Goal: Transaction & Acquisition: Purchase product/service

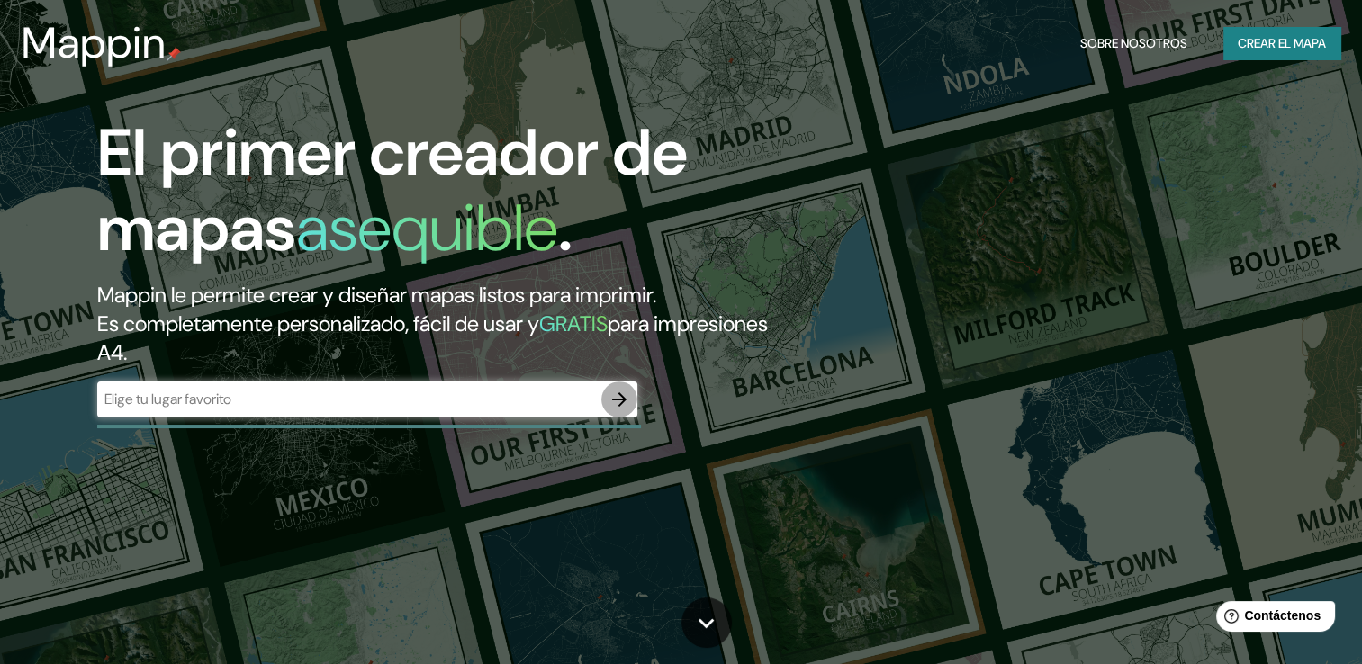
click at [619, 405] on icon "button" at bounding box center [619, 400] width 14 height 14
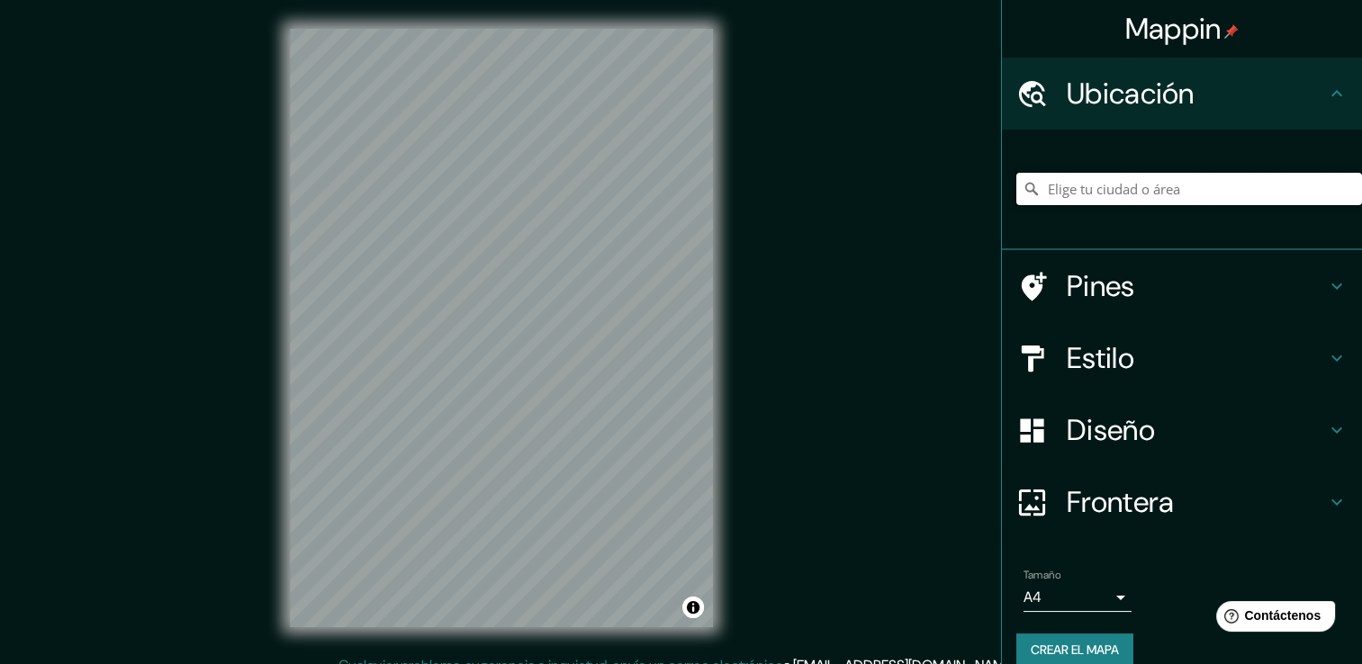
click at [1155, 193] on input "Elige tu ciudad o área" at bounding box center [1190, 189] width 346 height 32
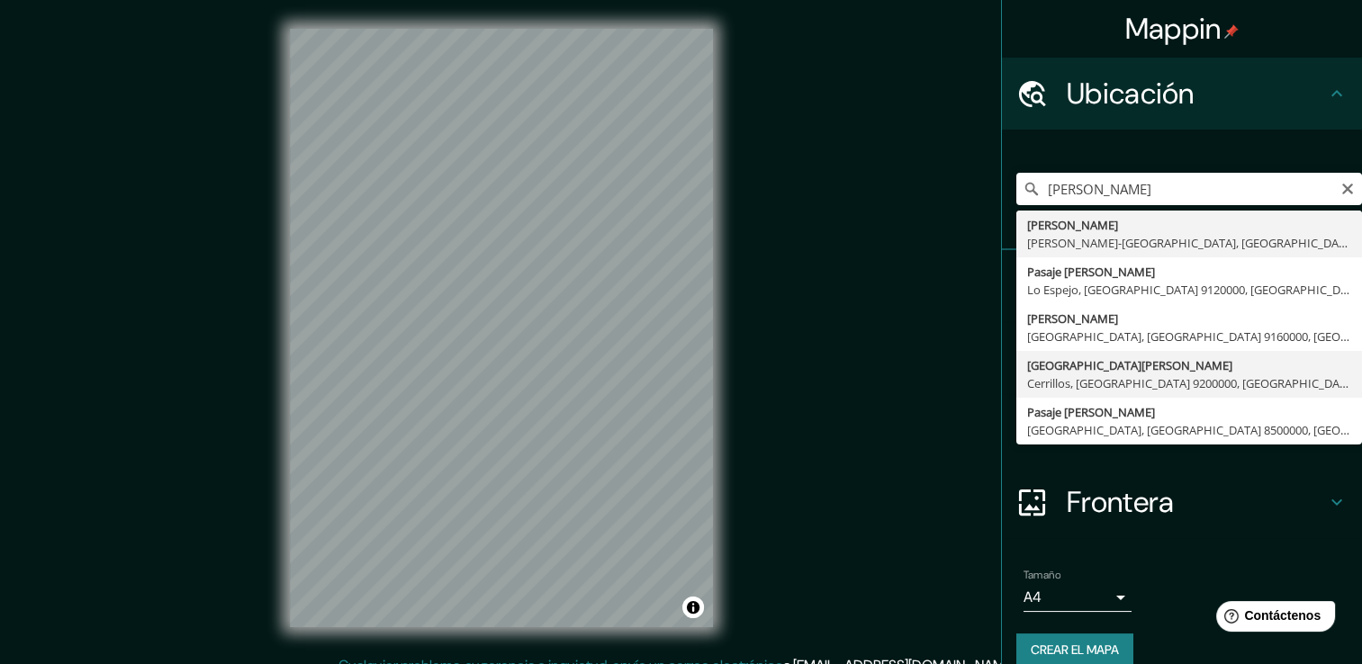
type input "Avenida Buzeta, Cerrillos, Región Metropolitana de Santiago 9200000, Chile"
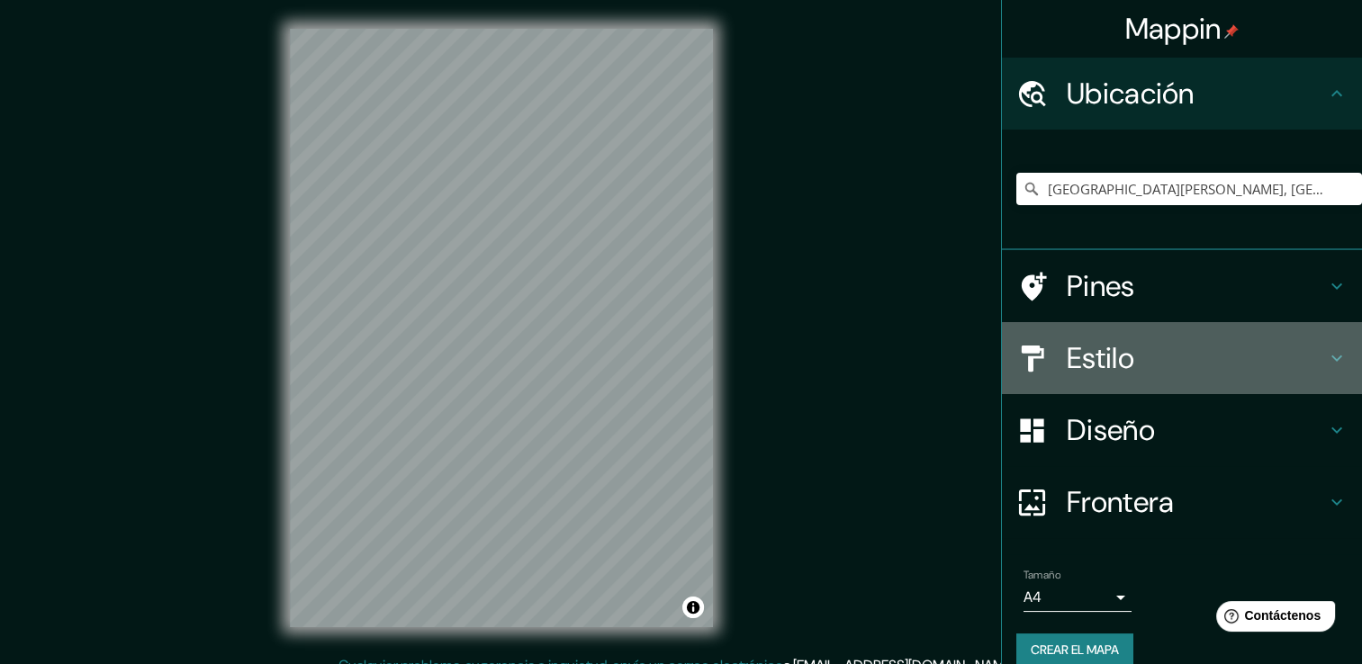
click at [1297, 351] on h4 "Estilo" at bounding box center [1196, 358] width 259 height 36
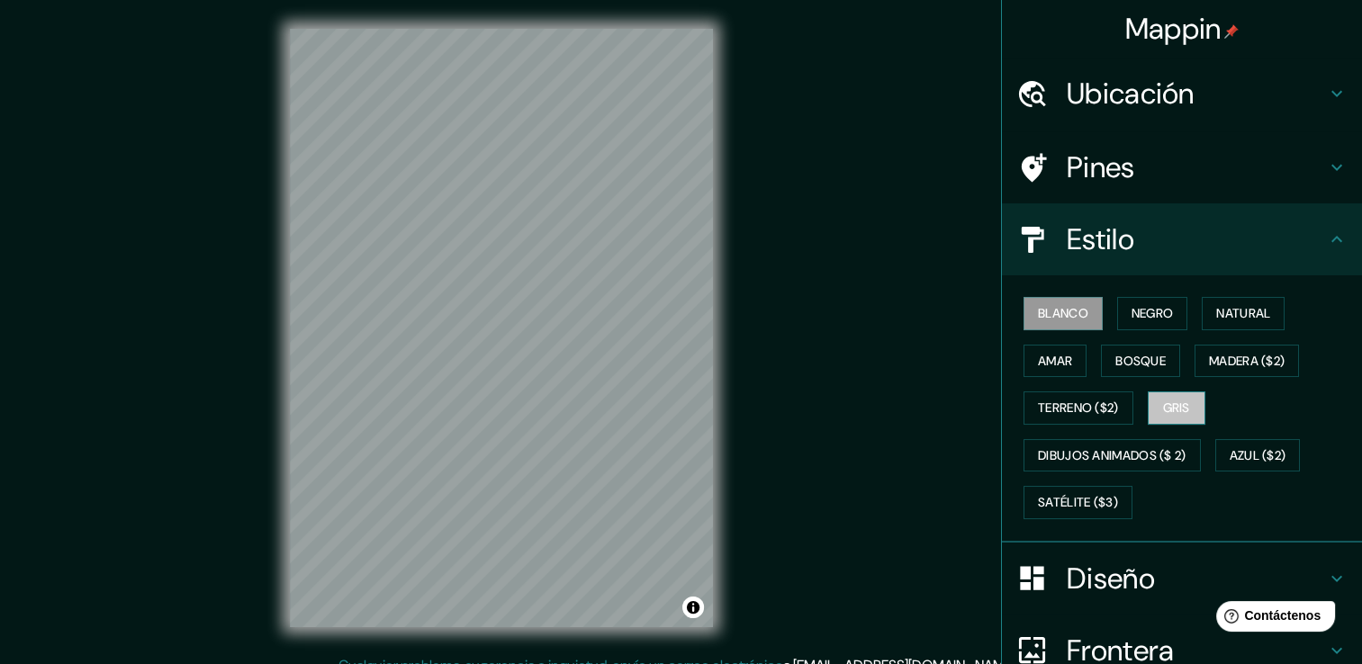
click at [1184, 402] on button "Gris" at bounding box center [1177, 408] width 58 height 33
click at [1173, 312] on button "Negro" at bounding box center [1152, 313] width 71 height 33
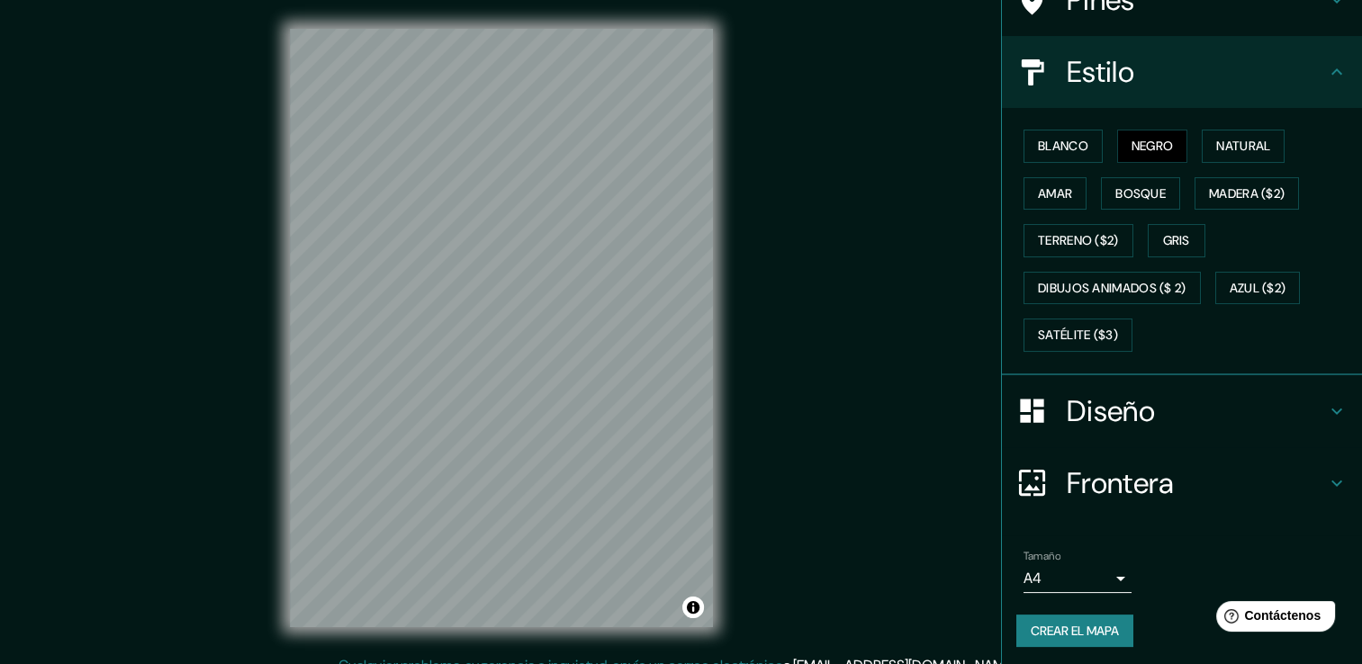
scroll to position [168, 0]
click at [1333, 410] on div "Diseño" at bounding box center [1182, 411] width 360 height 72
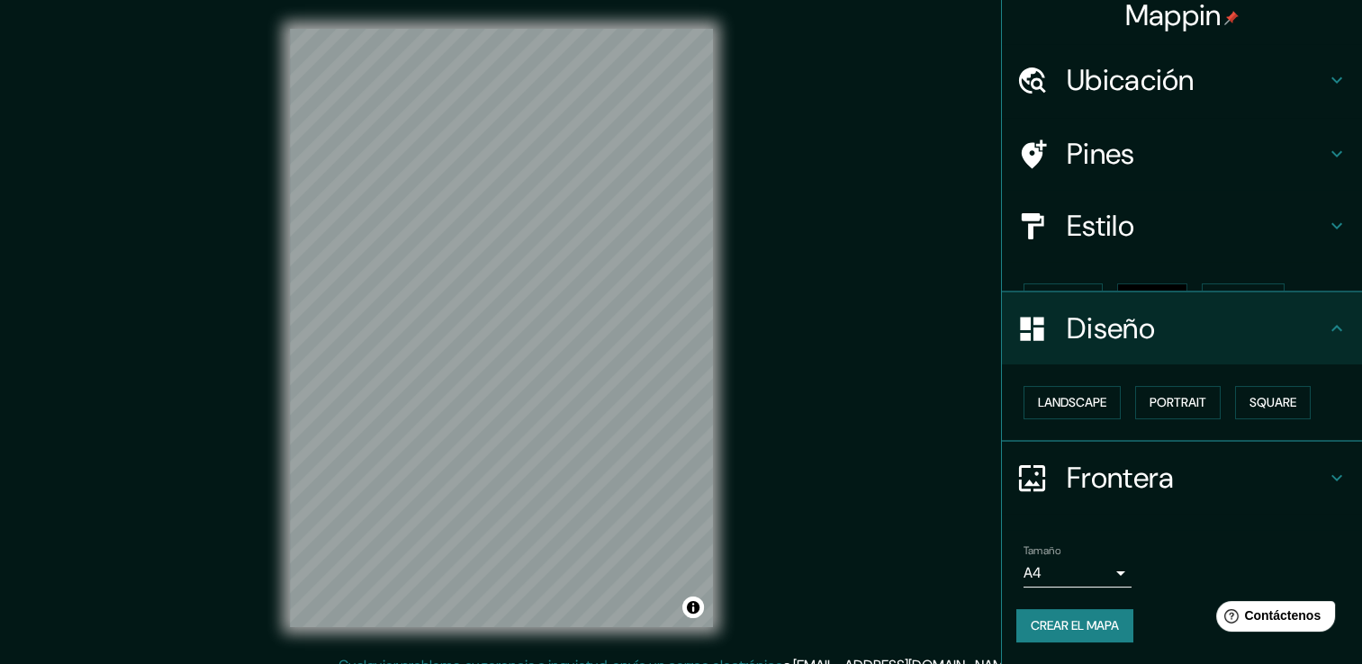
scroll to position [0, 0]
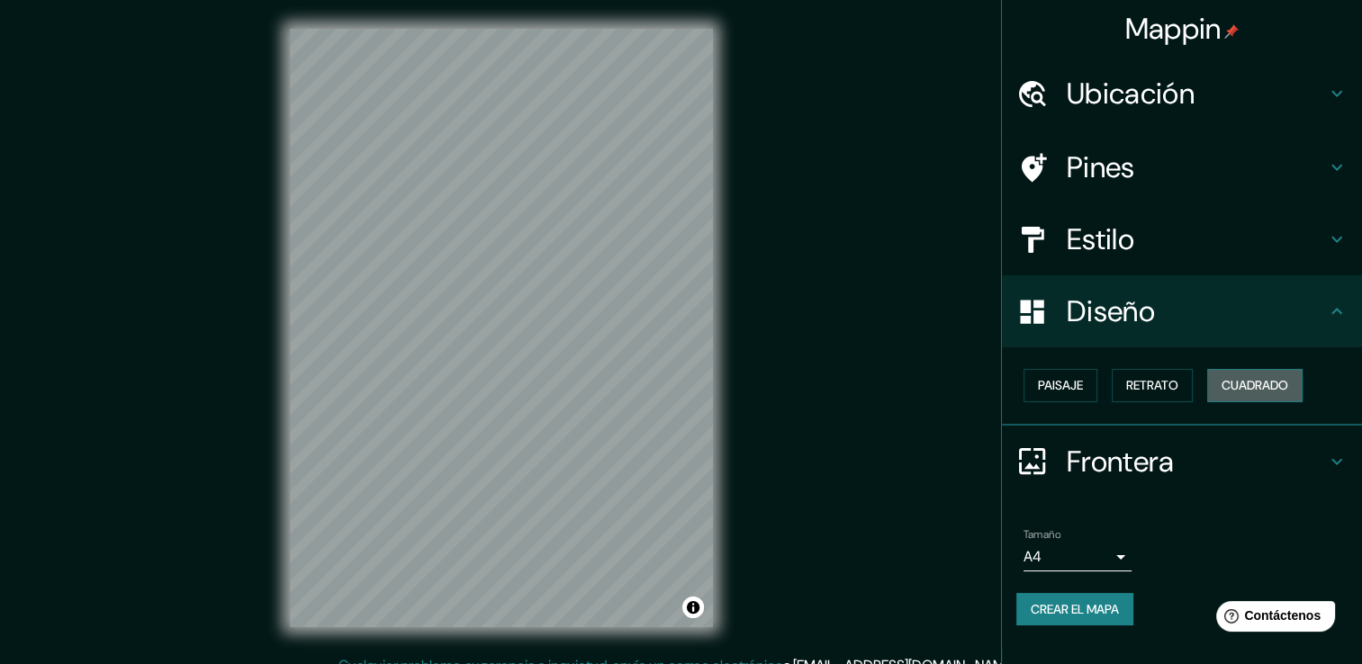
click at [1268, 377] on font "Cuadrado" at bounding box center [1255, 386] width 67 height 23
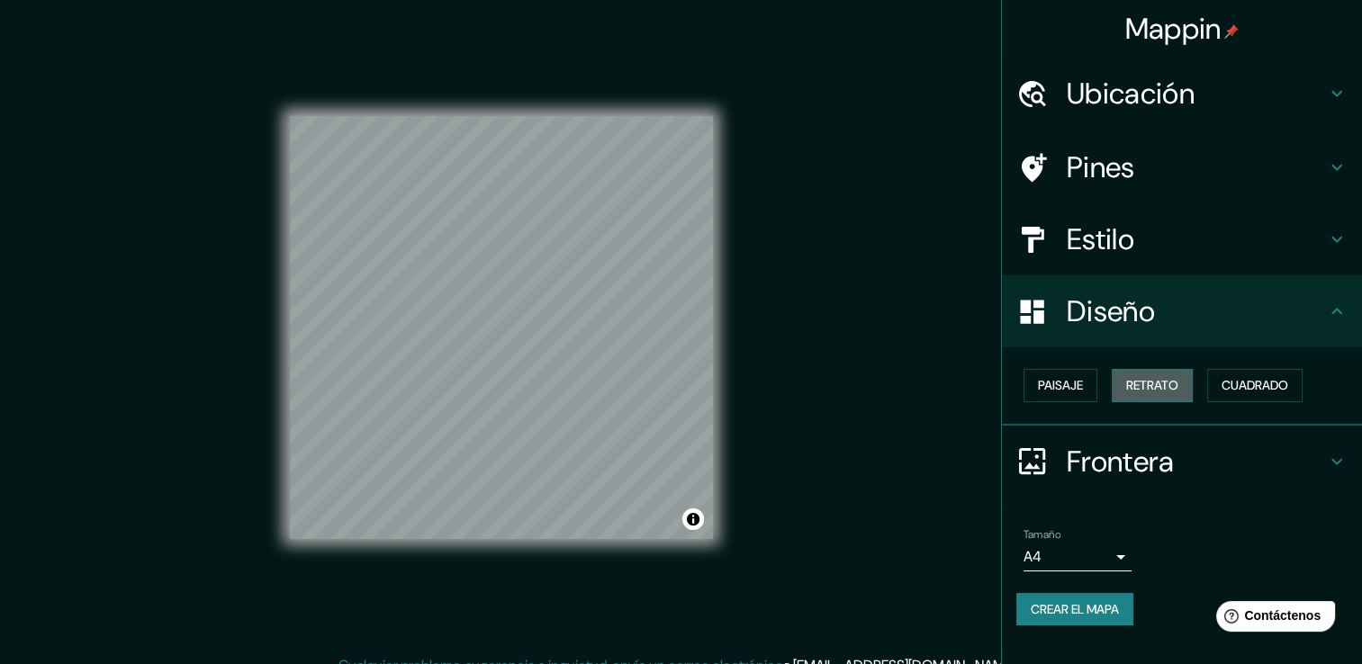
click at [1188, 387] on button "Retrato" at bounding box center [1152, 385] width 81 height 33
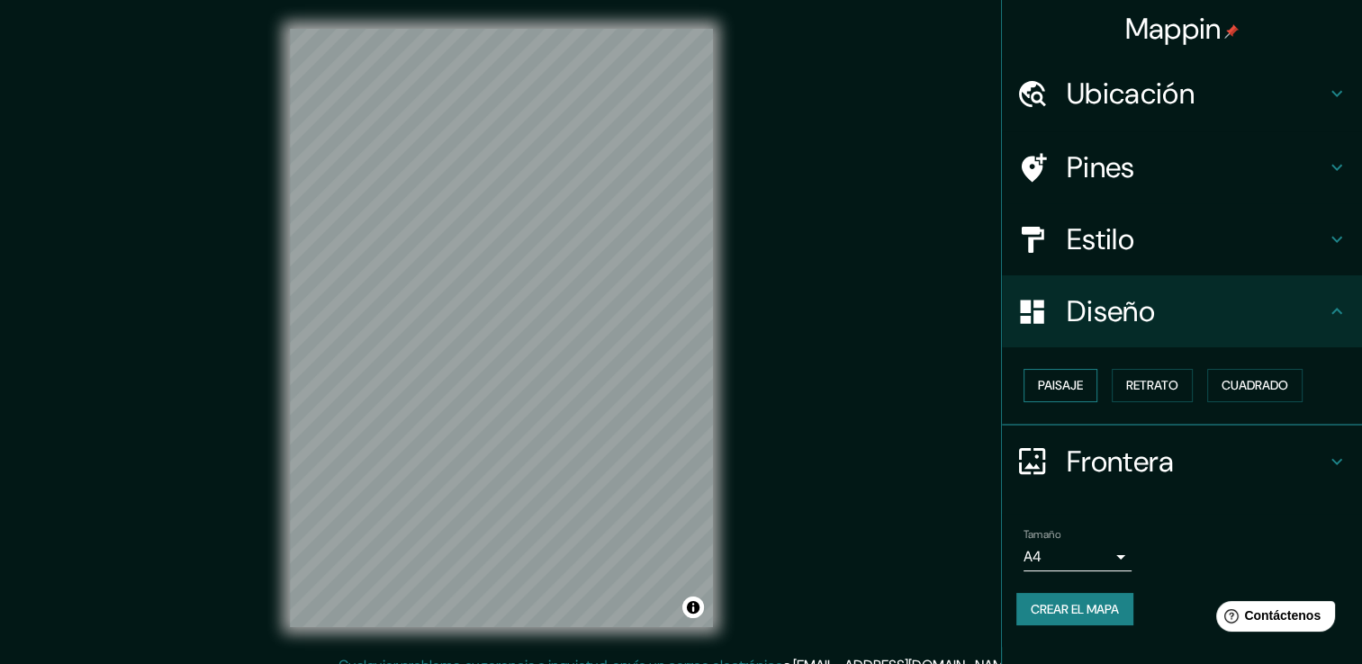
click at [1068, 391] on font "Paisaje" at bounding box center [1060, 386] width 45 height 23
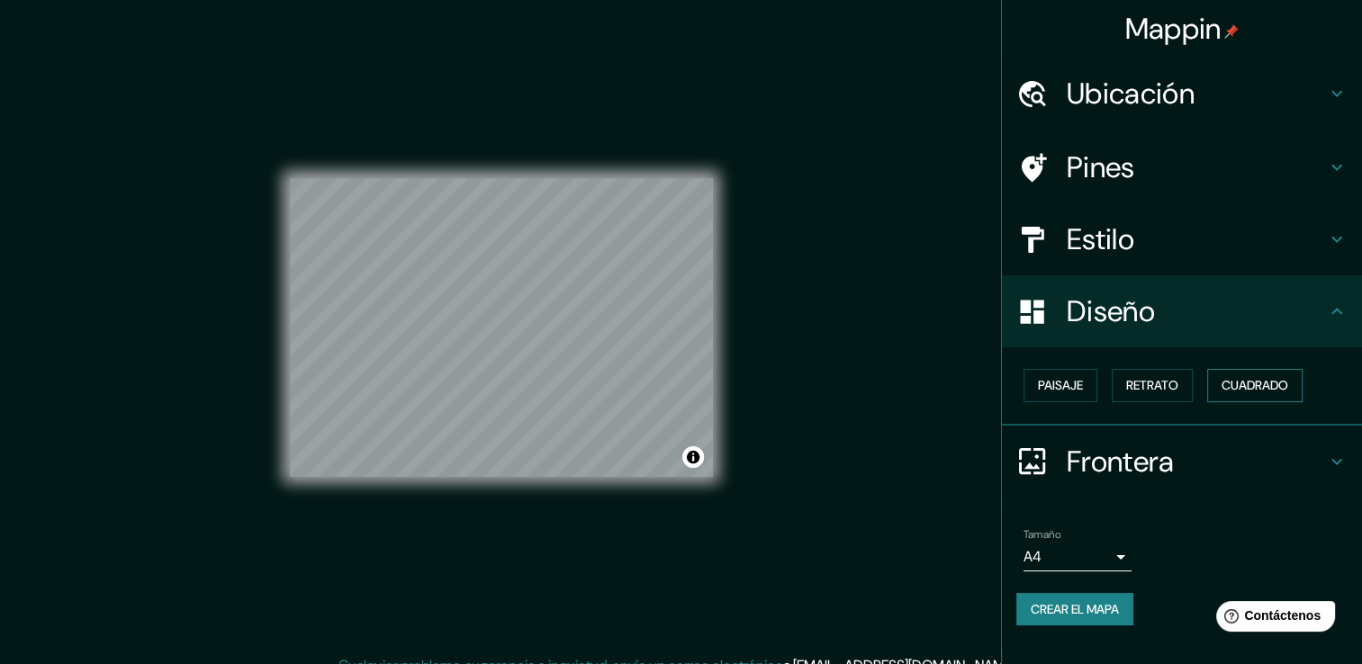
click at [1284, 380] on font "Cuadrado" at bounding box center [1255, 386] width 67 height 23
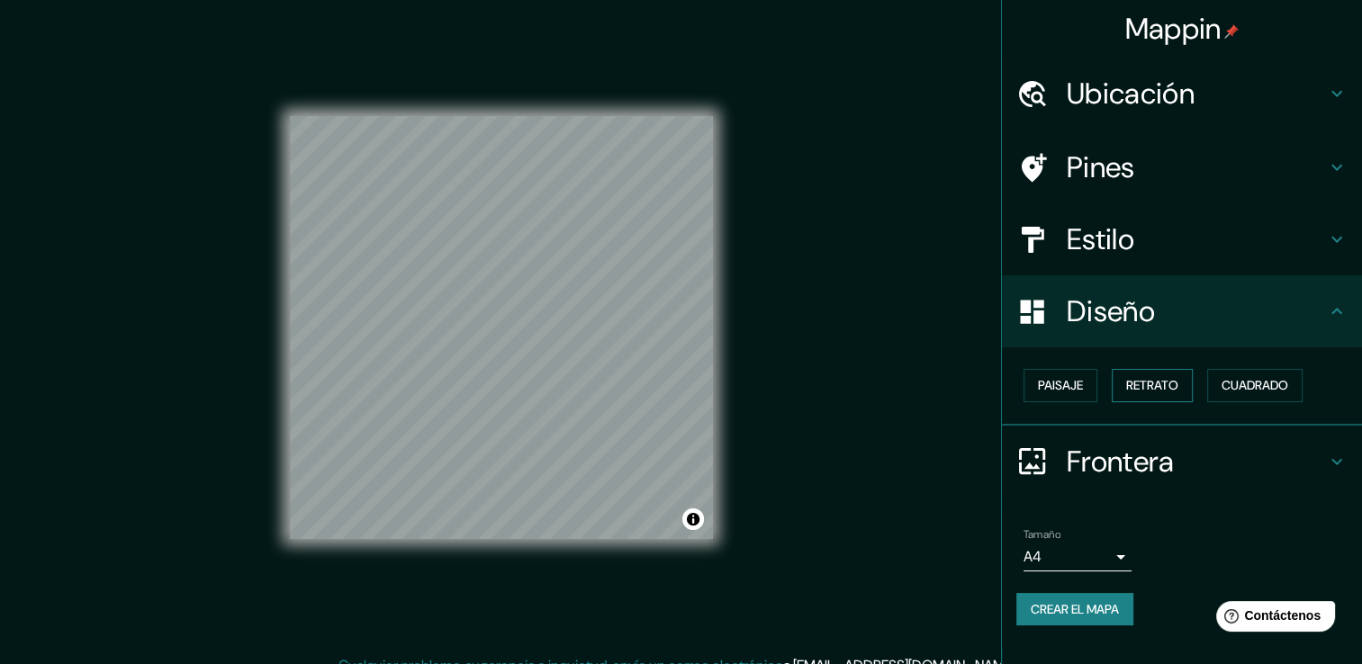
click at [1160, 390] on font "Retrato" at bounding box center [1152, 386] width 52 height 23
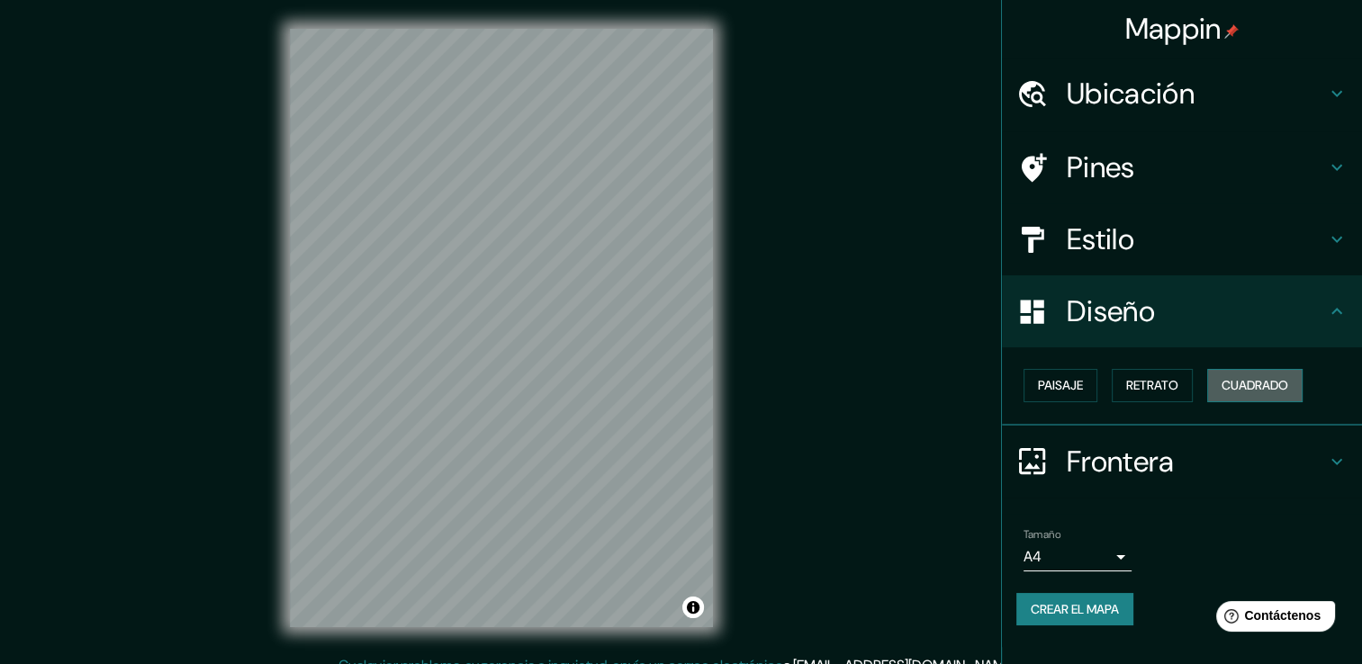
click at [1295, 385] on button "Cuadrado" at bounding box center [1254, 385] width 95 height 33
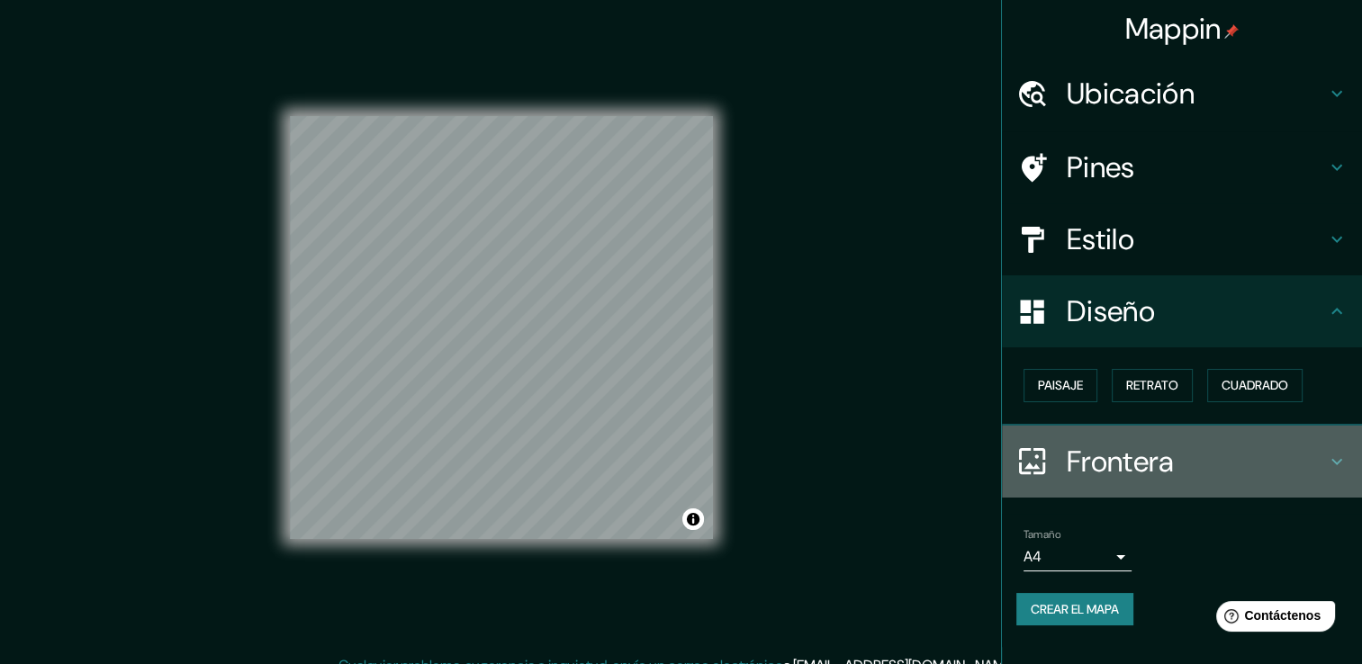
click at [1322, 450] on h4 "Frontera" at bounding box center [1196, 462] width 259 height 36
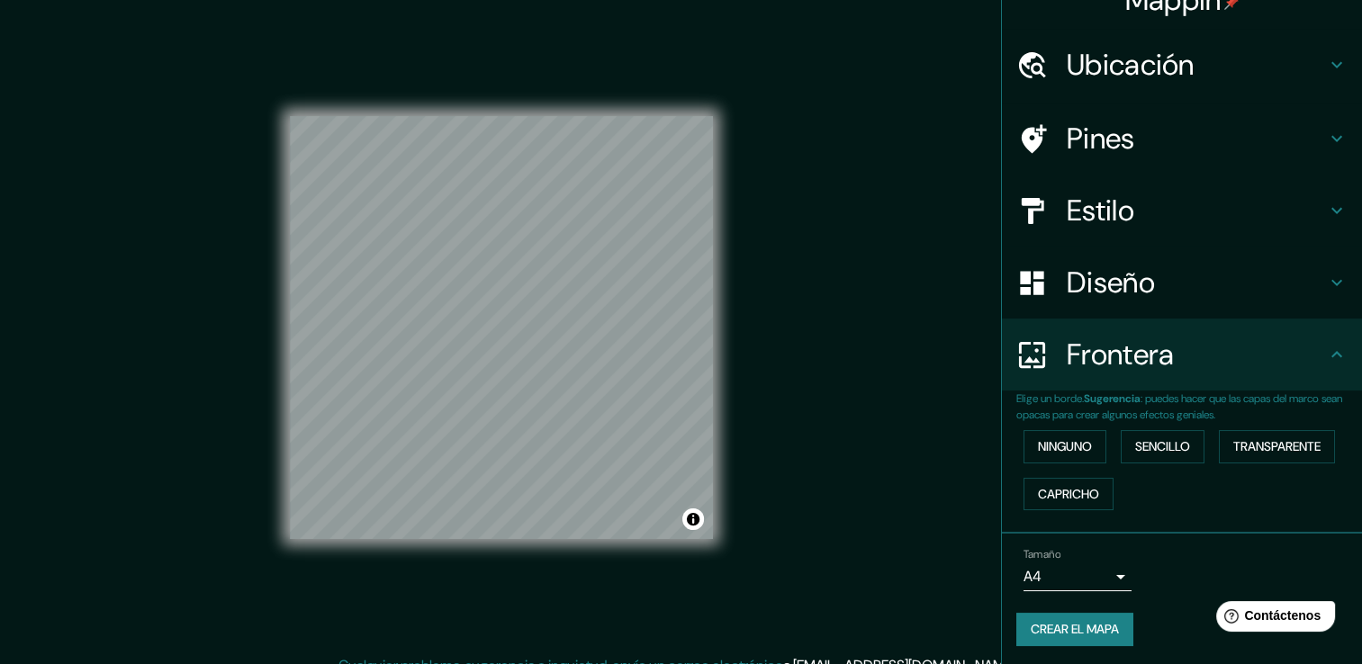
scroll to position [30, 0]
click at [1326, 290] on icon at bounding box center [1337, 282] width 22 height 22
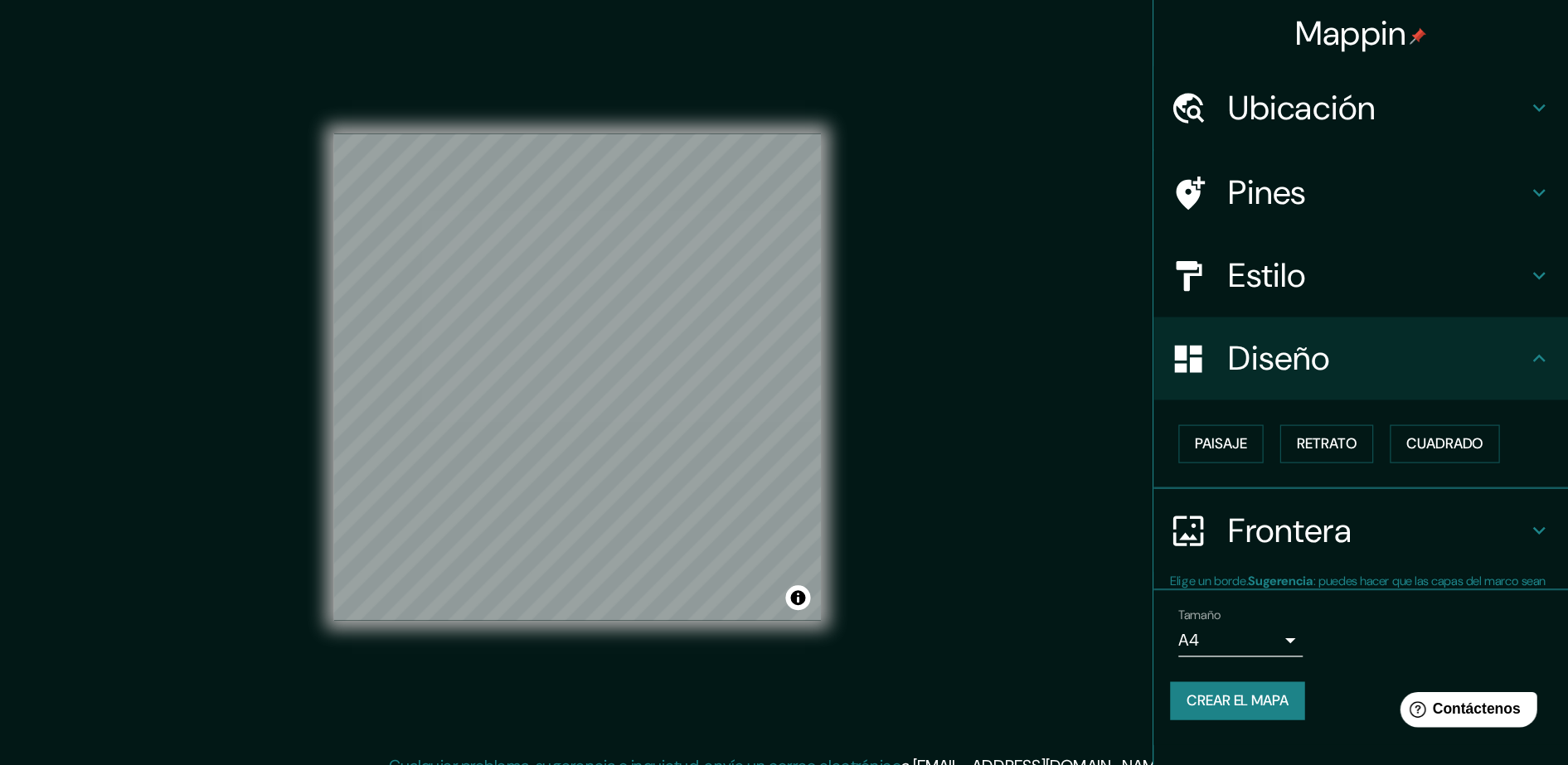
scroll to position [0, 0]
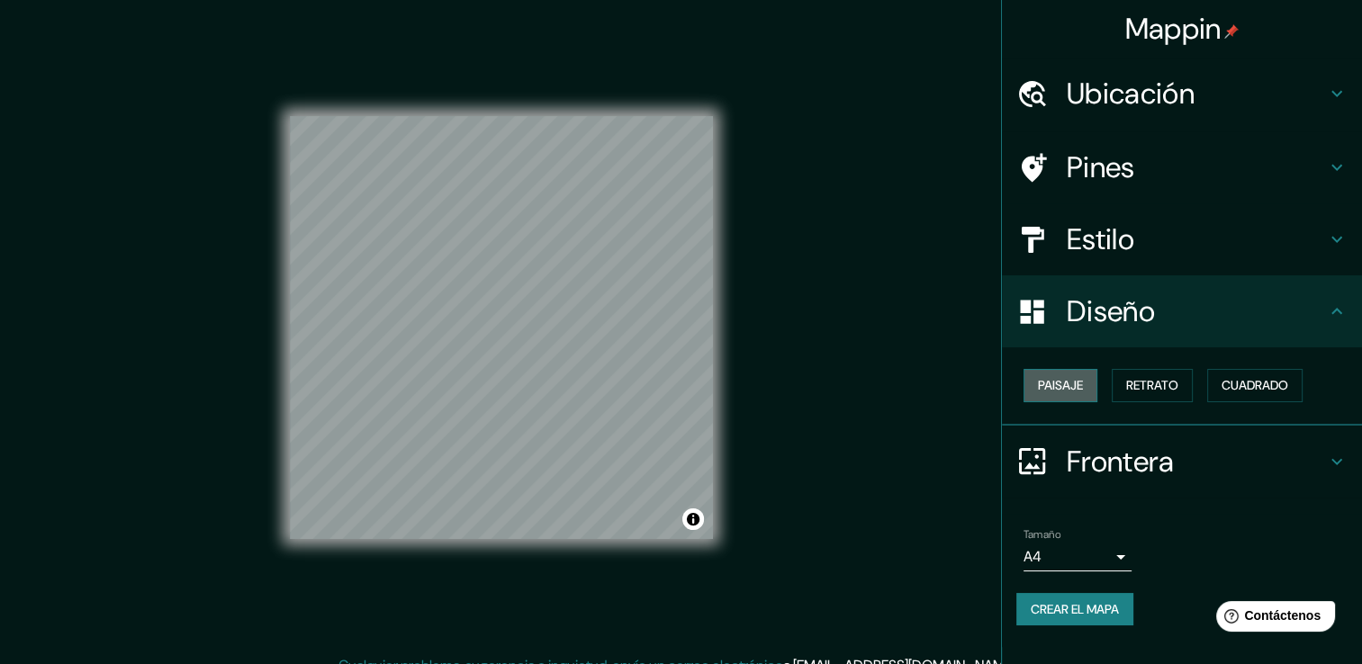
click at [1050, 383] on font "Paisaje" at bounding box center [1060, 386] width 45 height 23
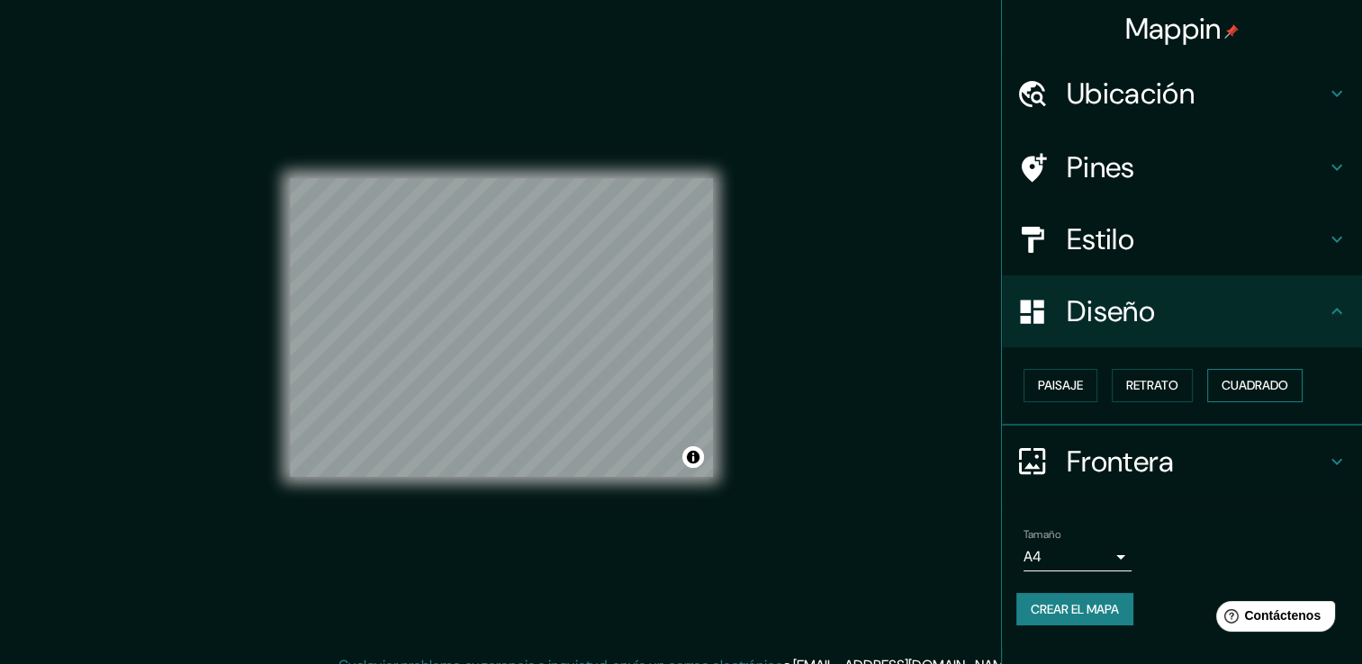
click at [1286, 376] on font "Cuadrado" at bounding box center [1255, 386] width 67 height 23
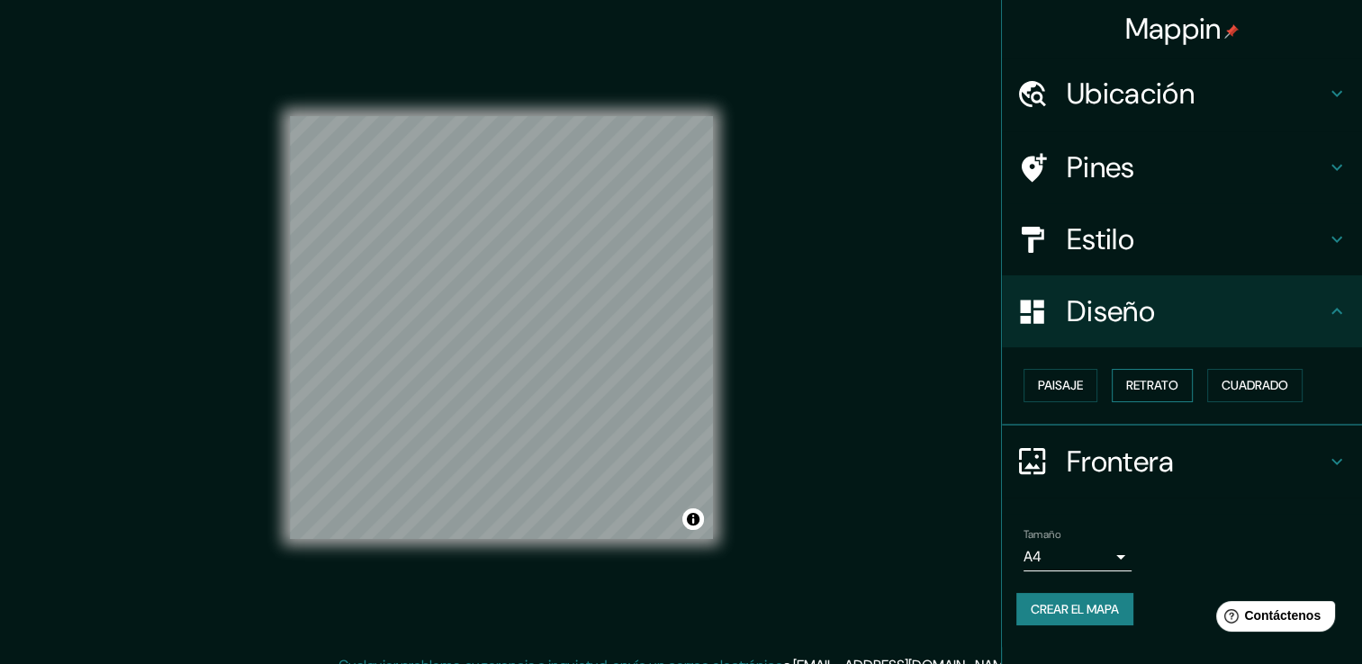
click at [1165, 390] on font "Retrato" at bounding box center [1152, 386] width 52 height 23
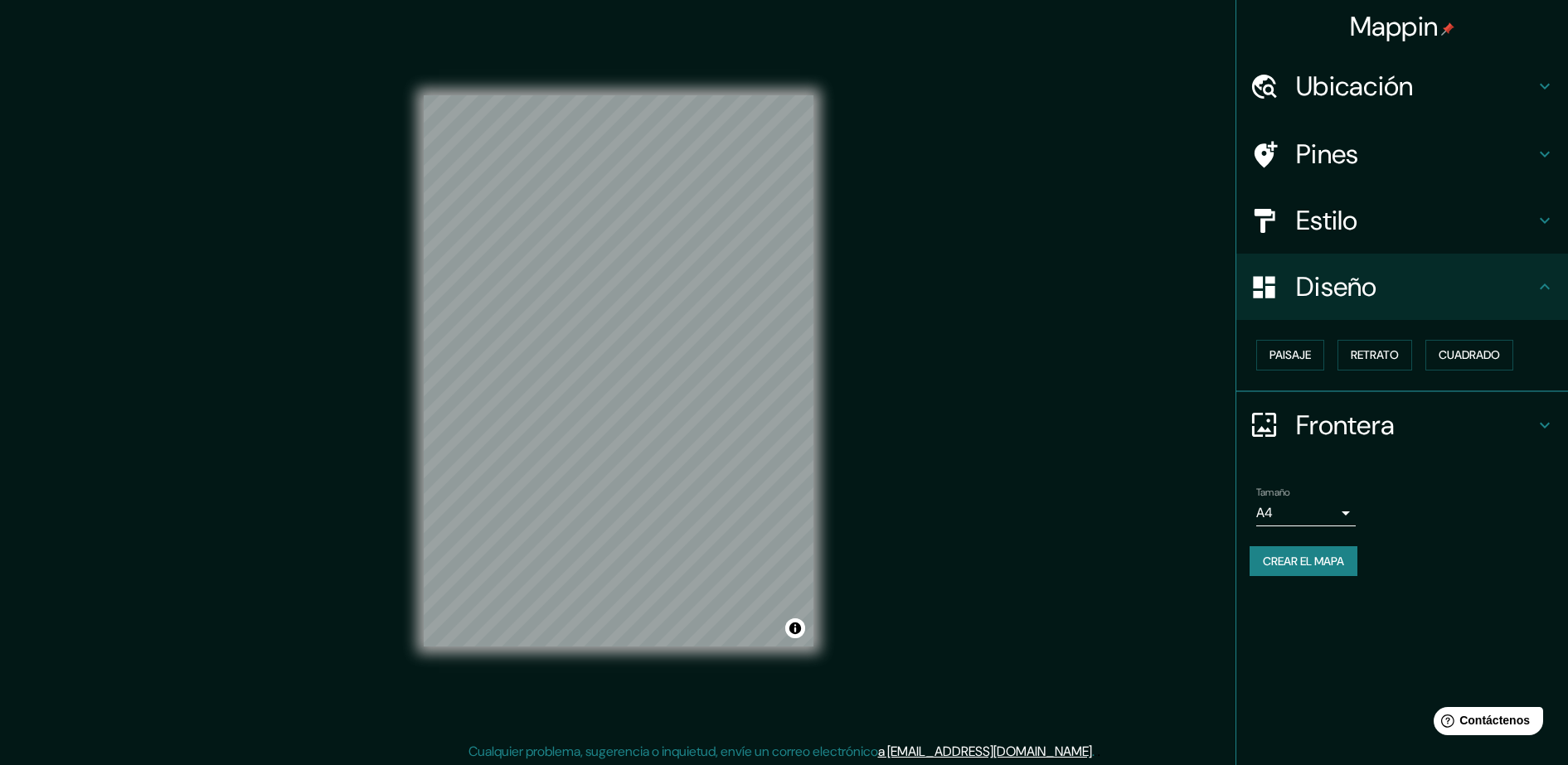
drag, startPoint x: 1080, startPoint y: 0, endPoint x: 953, endPoint y: 311, distance: 335.9
click at [953, 311] on div "Mappin Ubicación Avenida Buzeta, Cerrillos, Región Metropolitana de Santiago 92…" at bounding box center [784, 384] width 1568 height 769
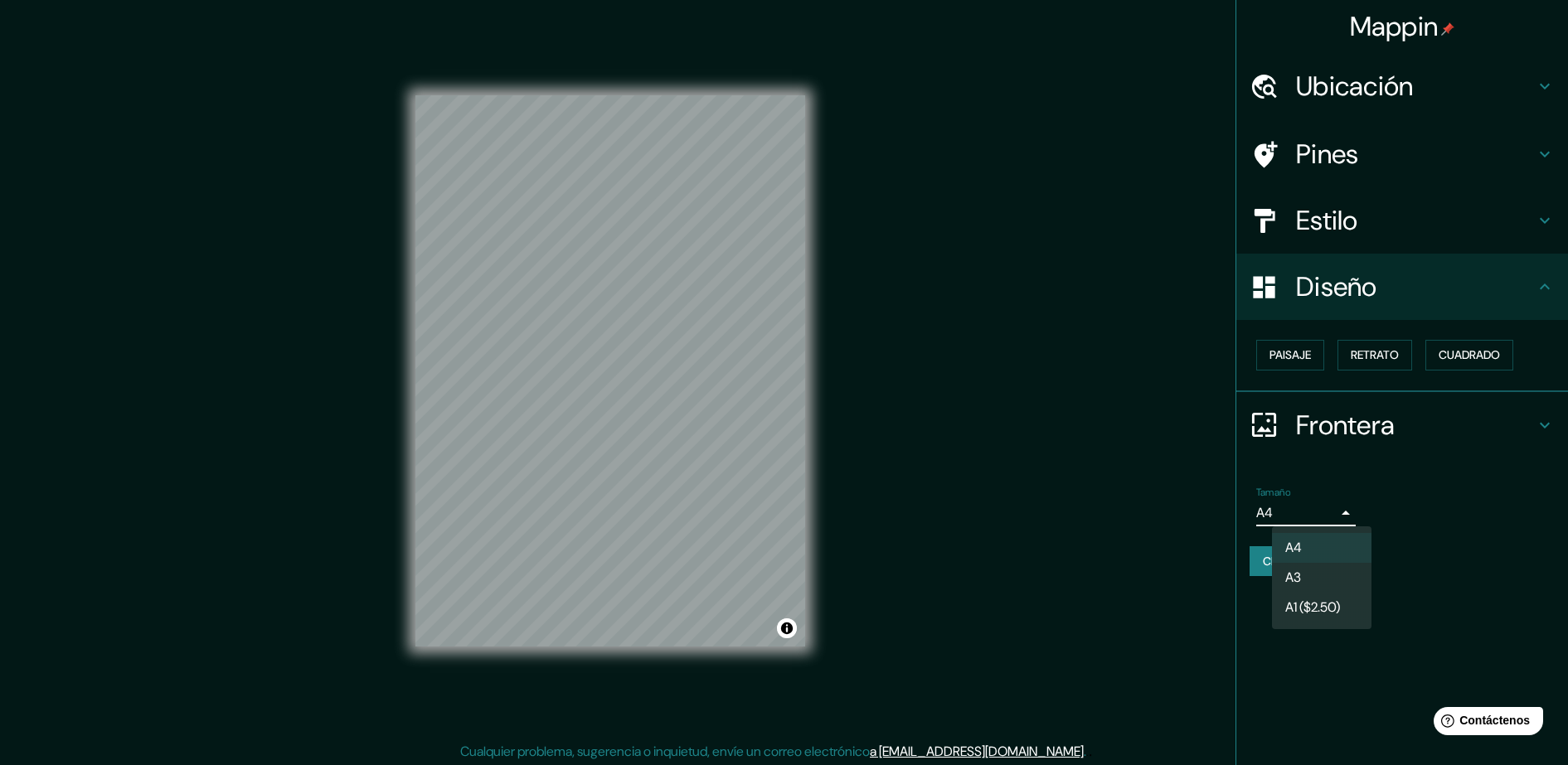
click at [1266, 514] on body "Mappin Ubicación Avenida Buzeta, Cerrillos, Región Metropolitana de Santiago 92…" at bounding box center [784, 382] width 1568 height 765
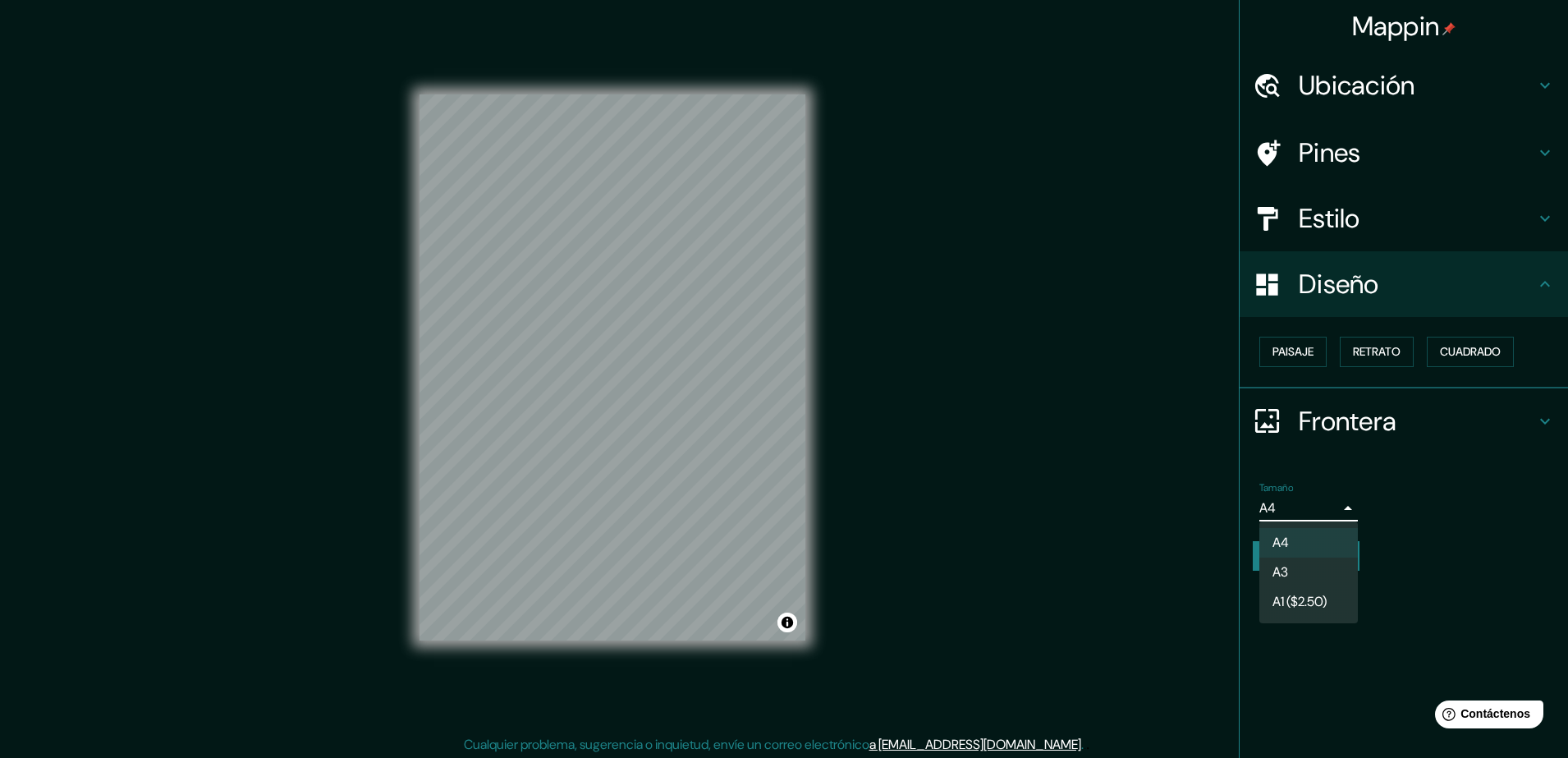
click at [1253, 491] on div at bounding box center [784, 379] width 1568 height 758
click at [1253, 505] on body "Mappin Ubicación Avenida Buzeta, Cerrillos, Región Metropolitana de Santiago 92…" at bounding box center [784, 379] width 1568 height 758
click at [1253, 529] on li "A4" at bounding box center [1308, 543] width 98 height 29
click at [1253, 498] on body "Mappin Ubicación Avenida Buzeta, Cerrillos, Región Metropolitana de Santiago 92…" at bounding box center [784, 379] width 1568 height 758
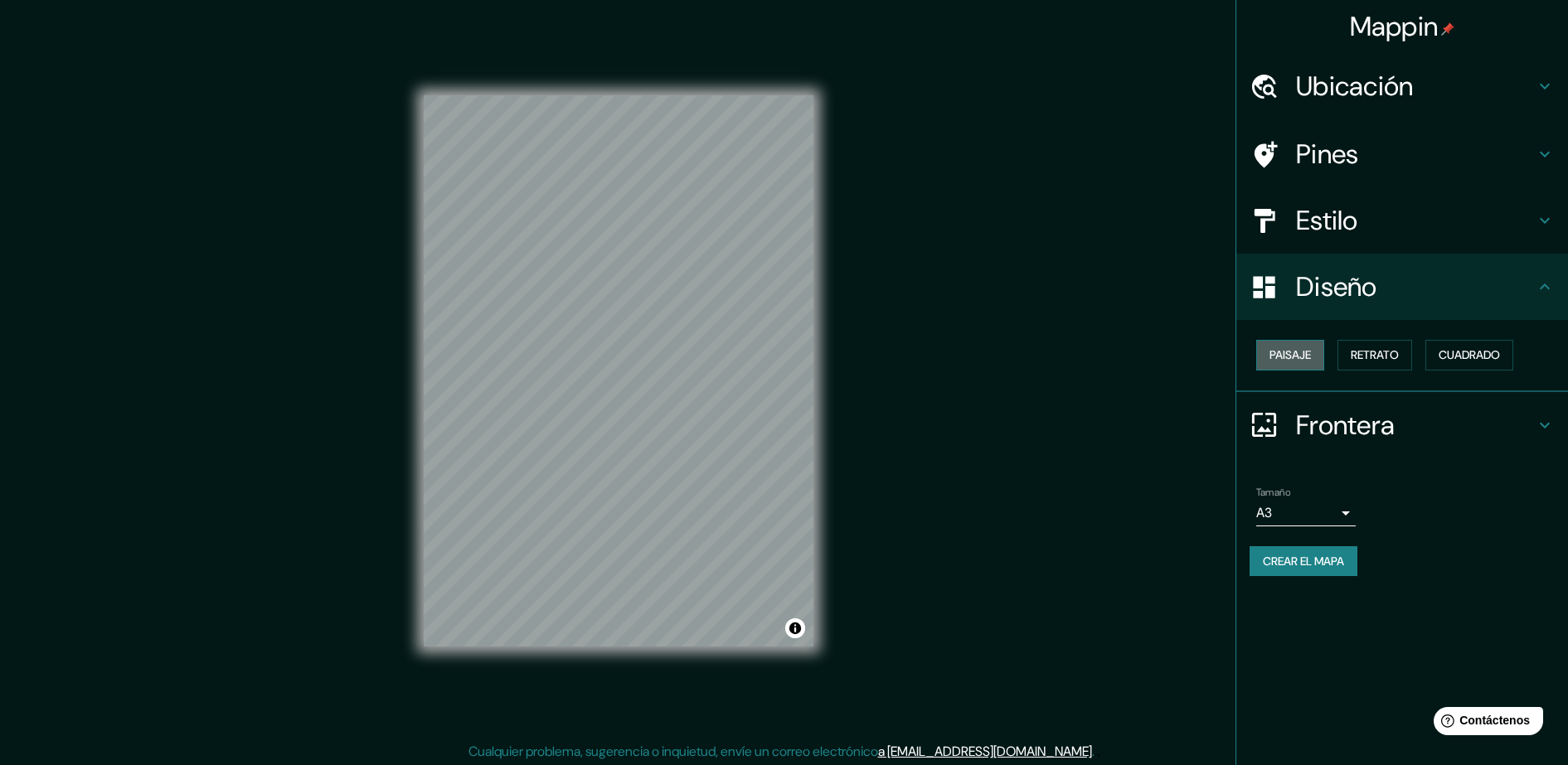
click at [1266, 365] on button "Paisaje" at bounding box center [1290, 354] width 68 height 30
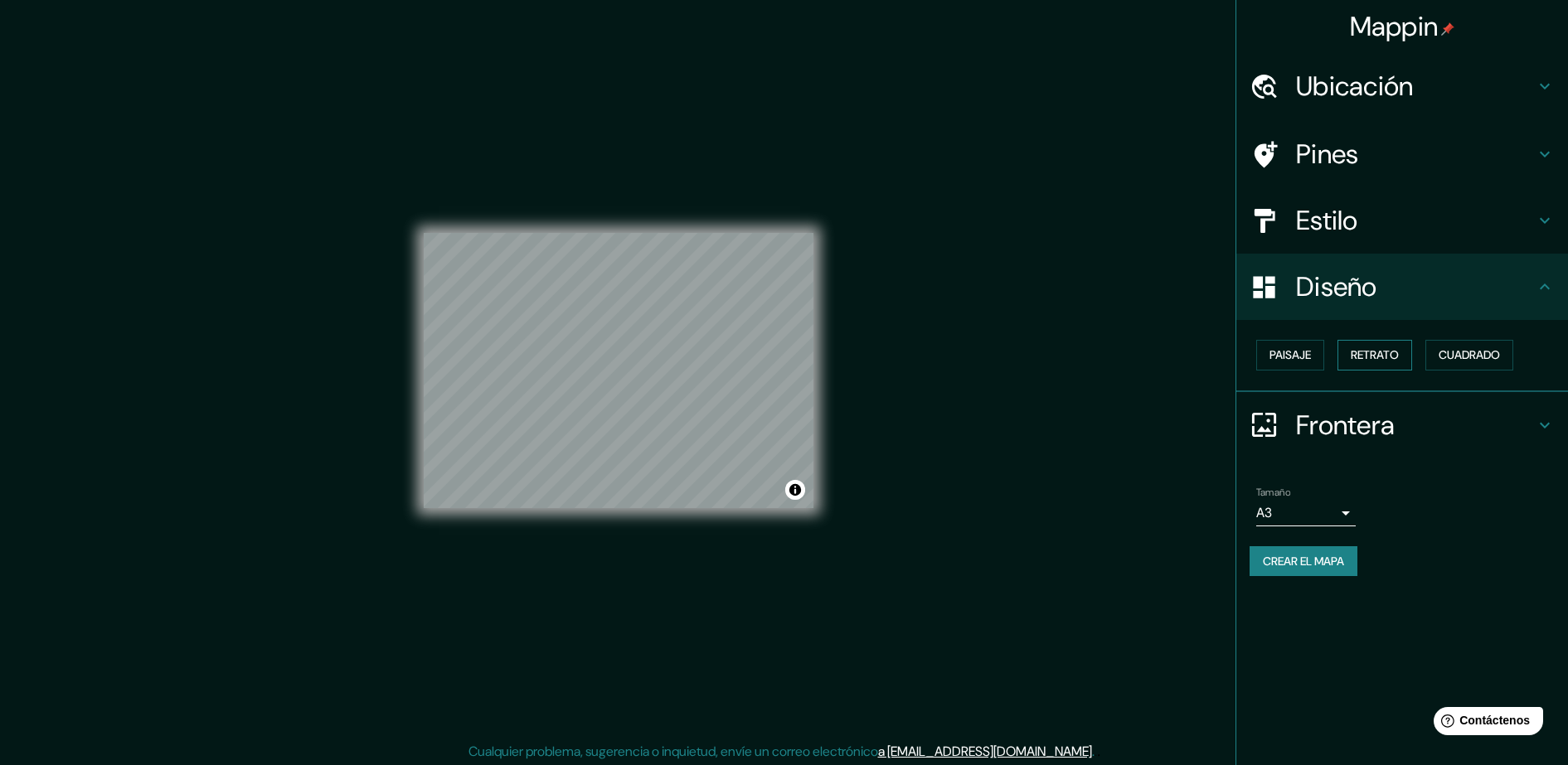
click at [1266, 357] on font "Retrato" at bounding box center [1375, 355] width 48 height 21
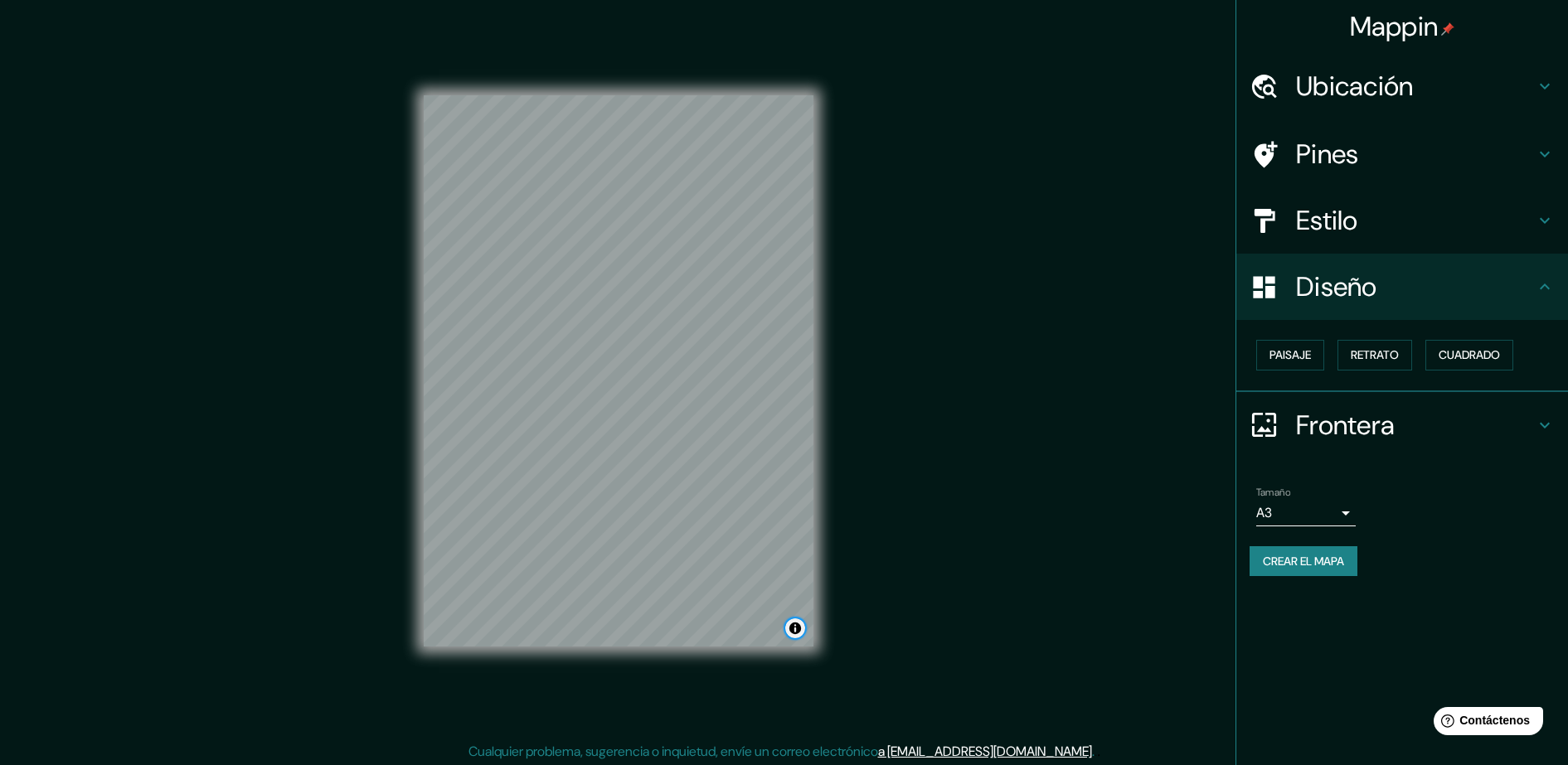
click at [795, 611] on button "Alternar atribución" at bounding box center [796, 629] width 20 height 20
click at [884, 609] on div "Mappin Ubicación Avenida Buzeta, Cerrillos, Región Metropolitana de Santiago 92…" at bounding box center [784, 384] width 1568 height 769
click at [949, 593] on div "Mappin Ubicación Avenida Buzeta, Cerrillos, Región Metropolitana de Santiago 92…" at bounding box center [784, 384] width 1568 height 769
click at [791, 611] on button "Alternar atribución" at bounding box center [796, 629] width 20 height 20
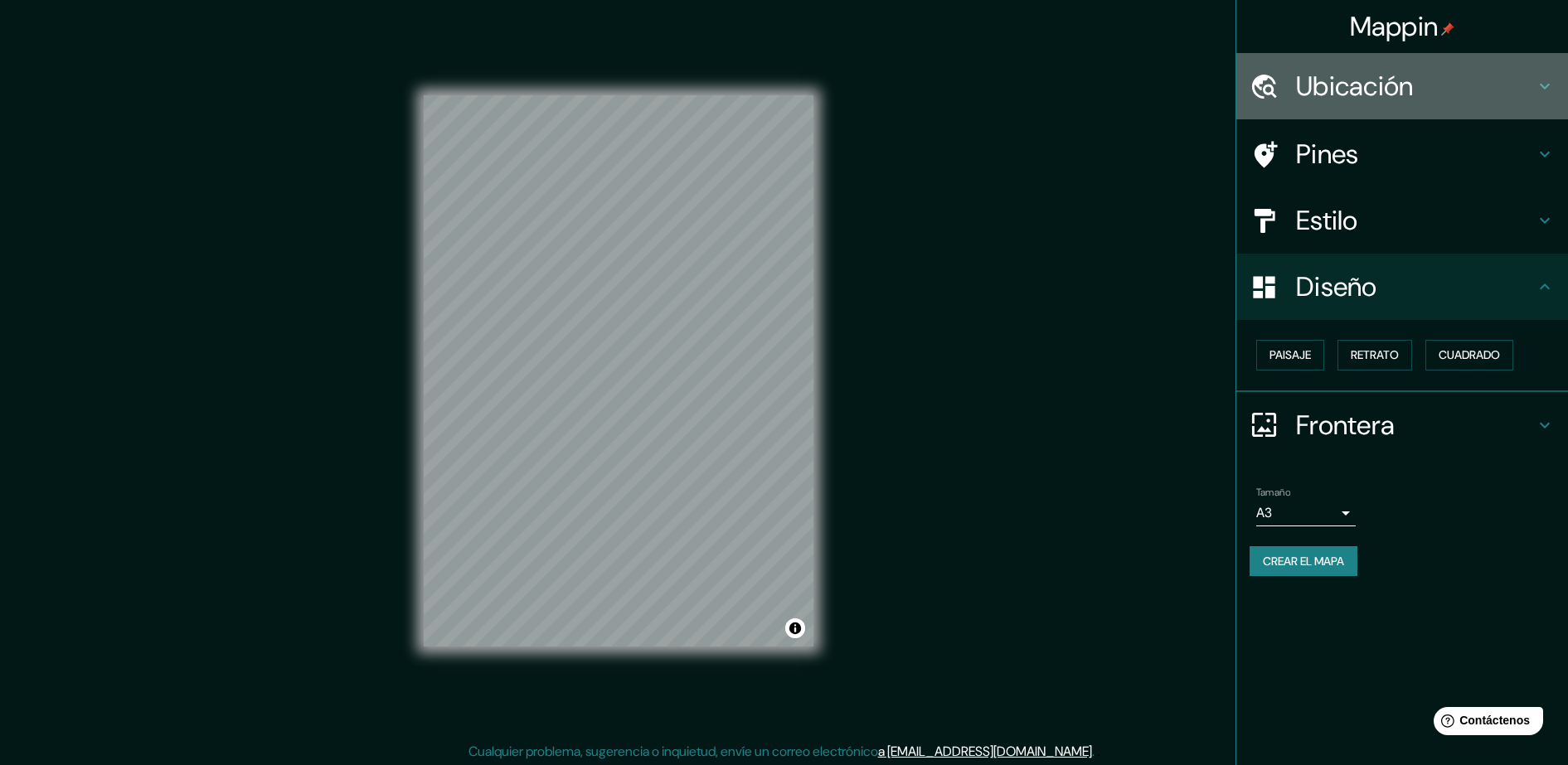
click at [1266, 78] on icon at bounding box center [1545, 87] width 20 height 20
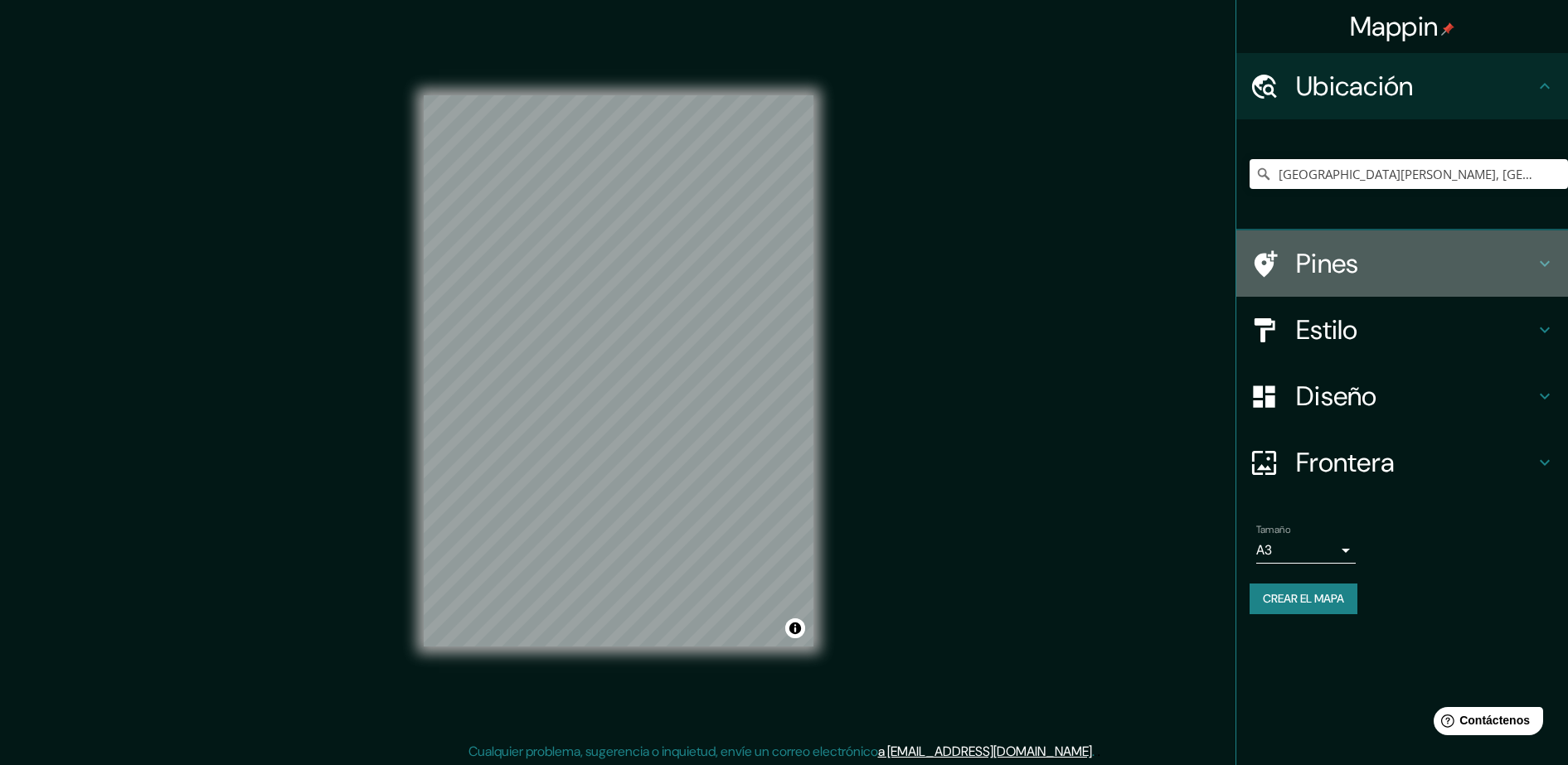
click at [1266, 238] on div "Pines" at bounding box center [1401, 263] width 331 height 66
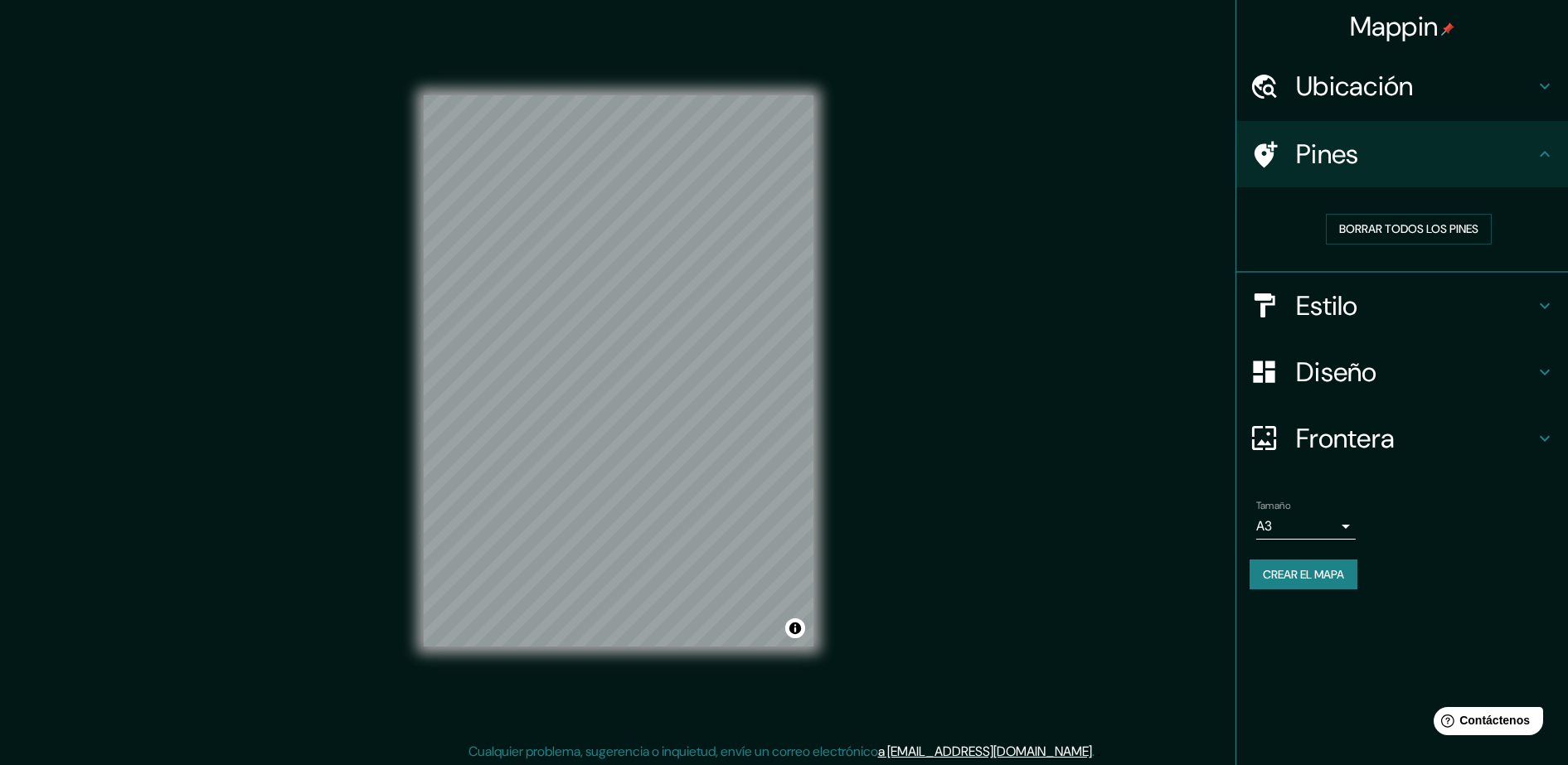
click at [1266, 291] on div "Estilo" at bounding box center [1401, 306] width 331 height 66
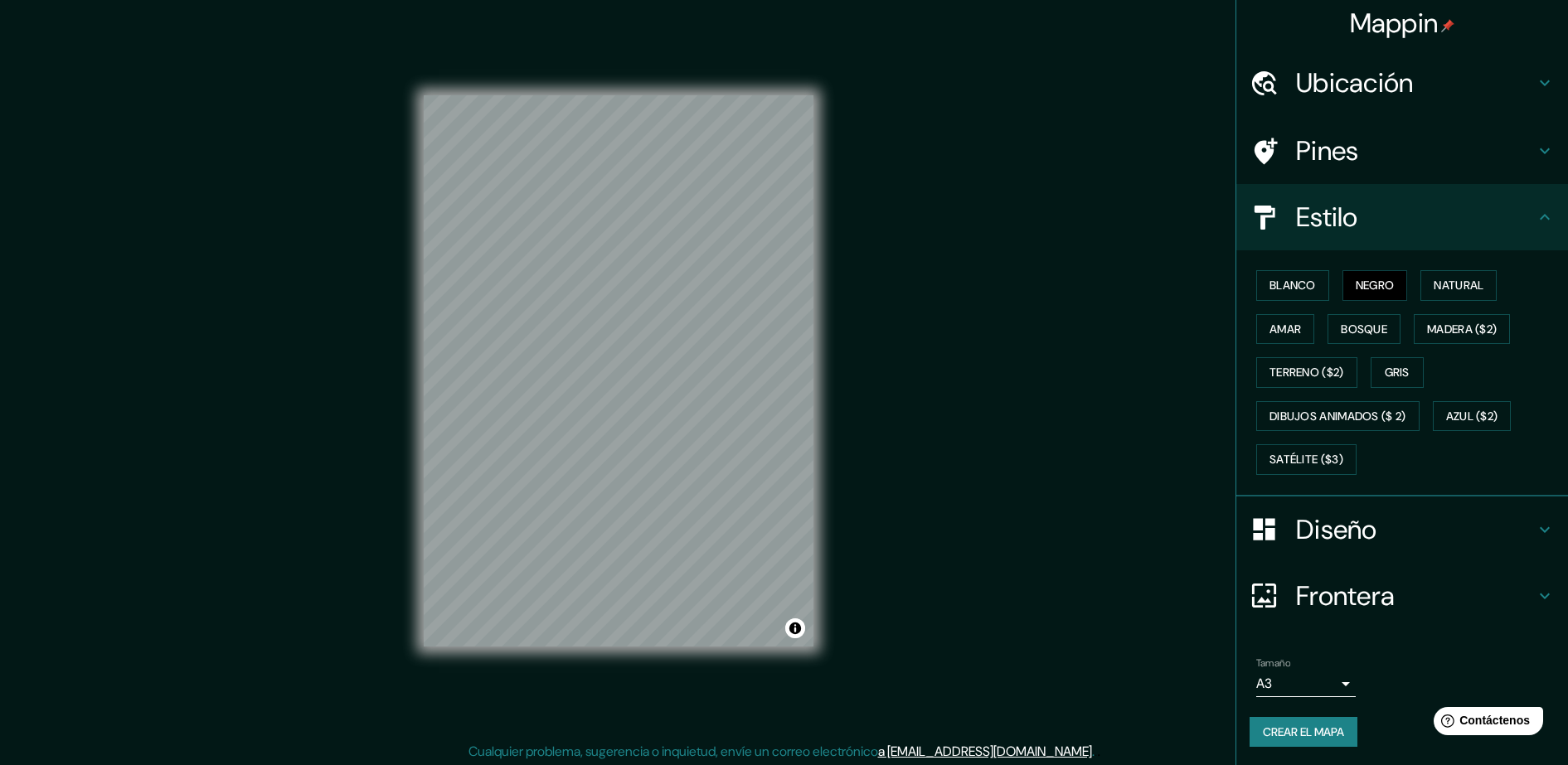
scroll to position [5, 0]
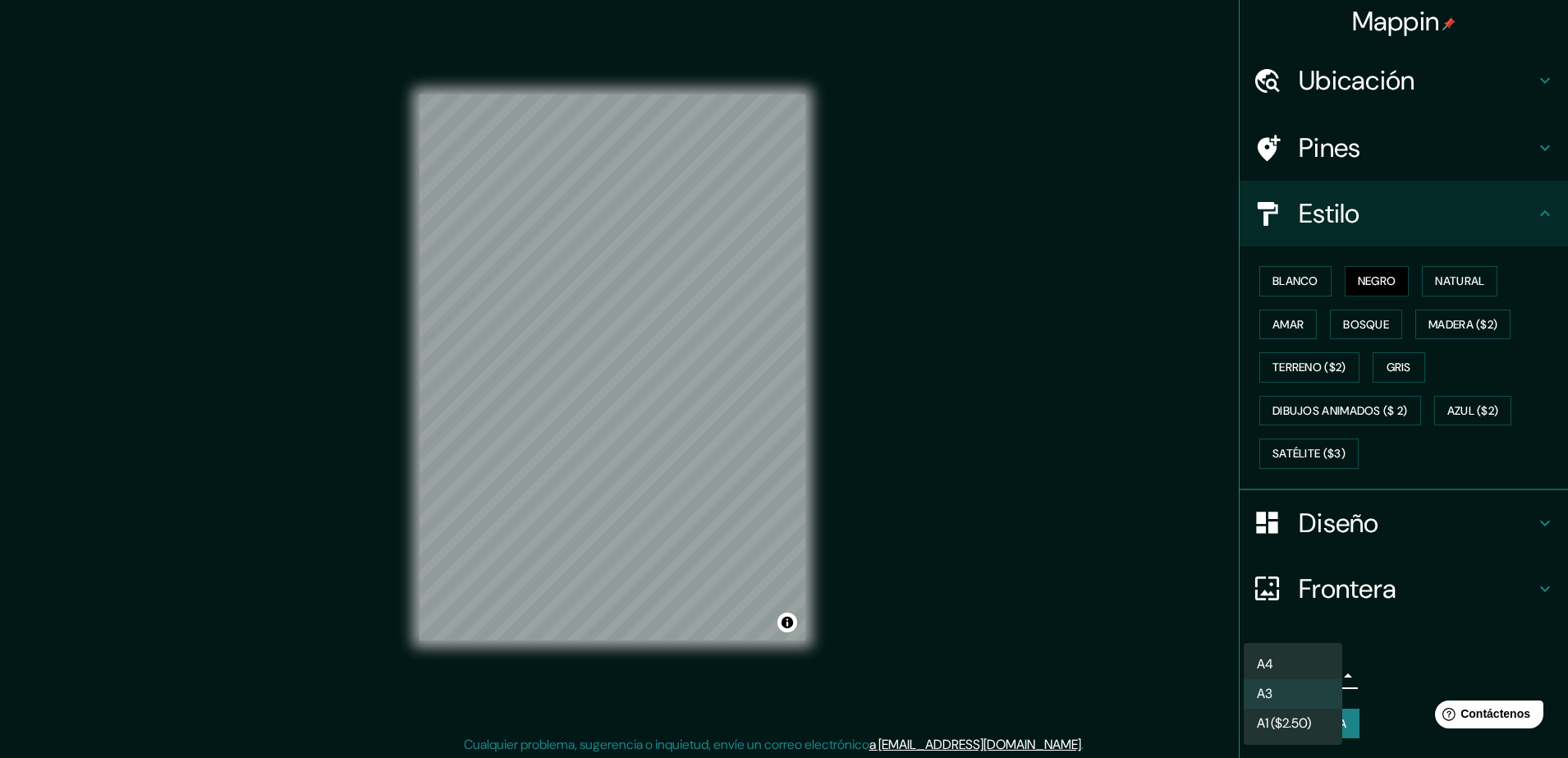
click at [1253, 606] on body "Mappin Ubicación Avenida Buzeta, Cerrillos, Región Metropolitana de Santiago 92…" at bounding box center [784, 379] width 1568 height 758
click at [1253, 606] on font "A1 ($2.50)" at bounding box center [1283, 723] width 54 height 20
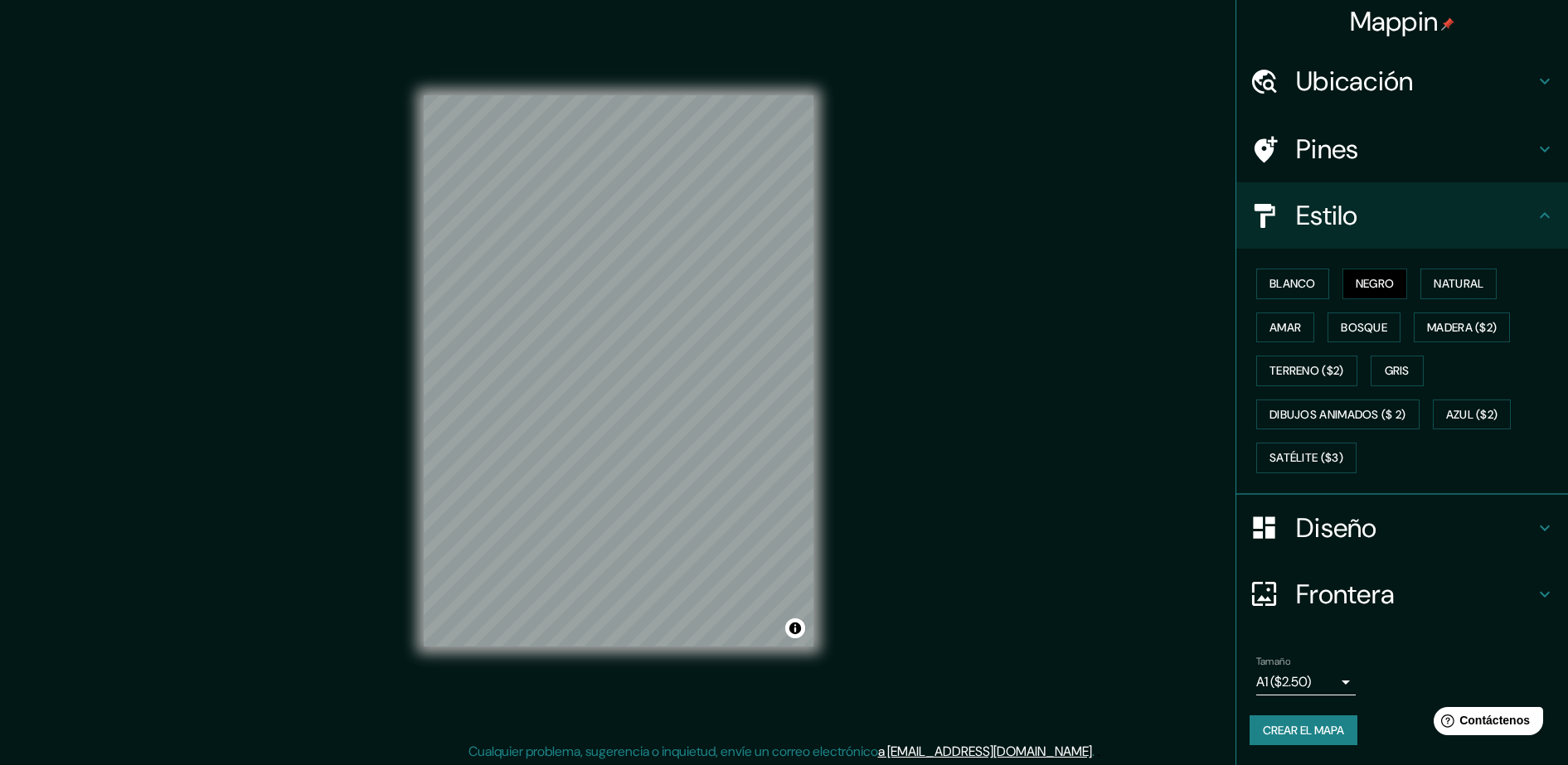
scroll to position [4, 0]
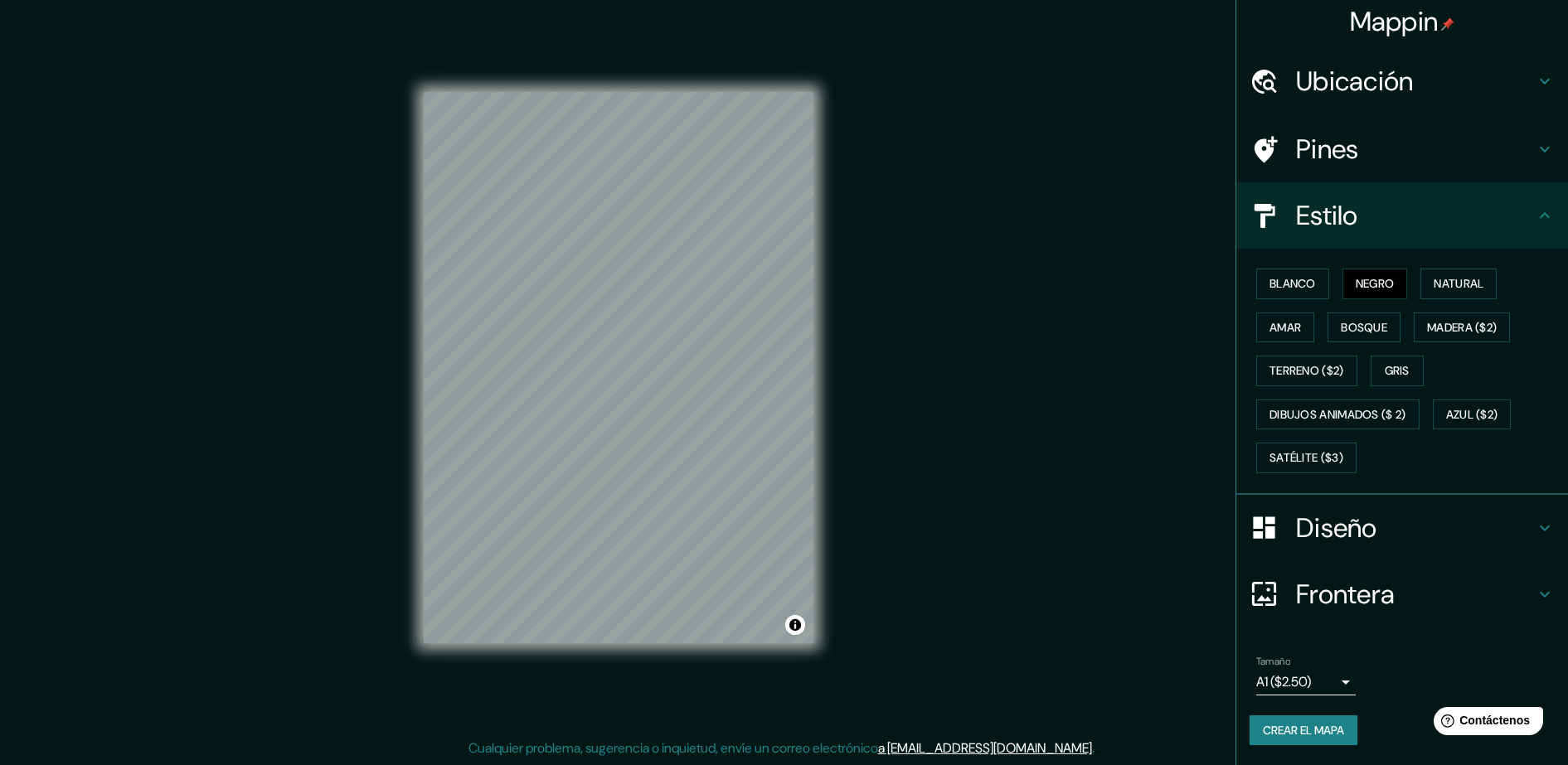
click at [1266, 532] on icon at bounding box center [1545, 528] width 20 height 20
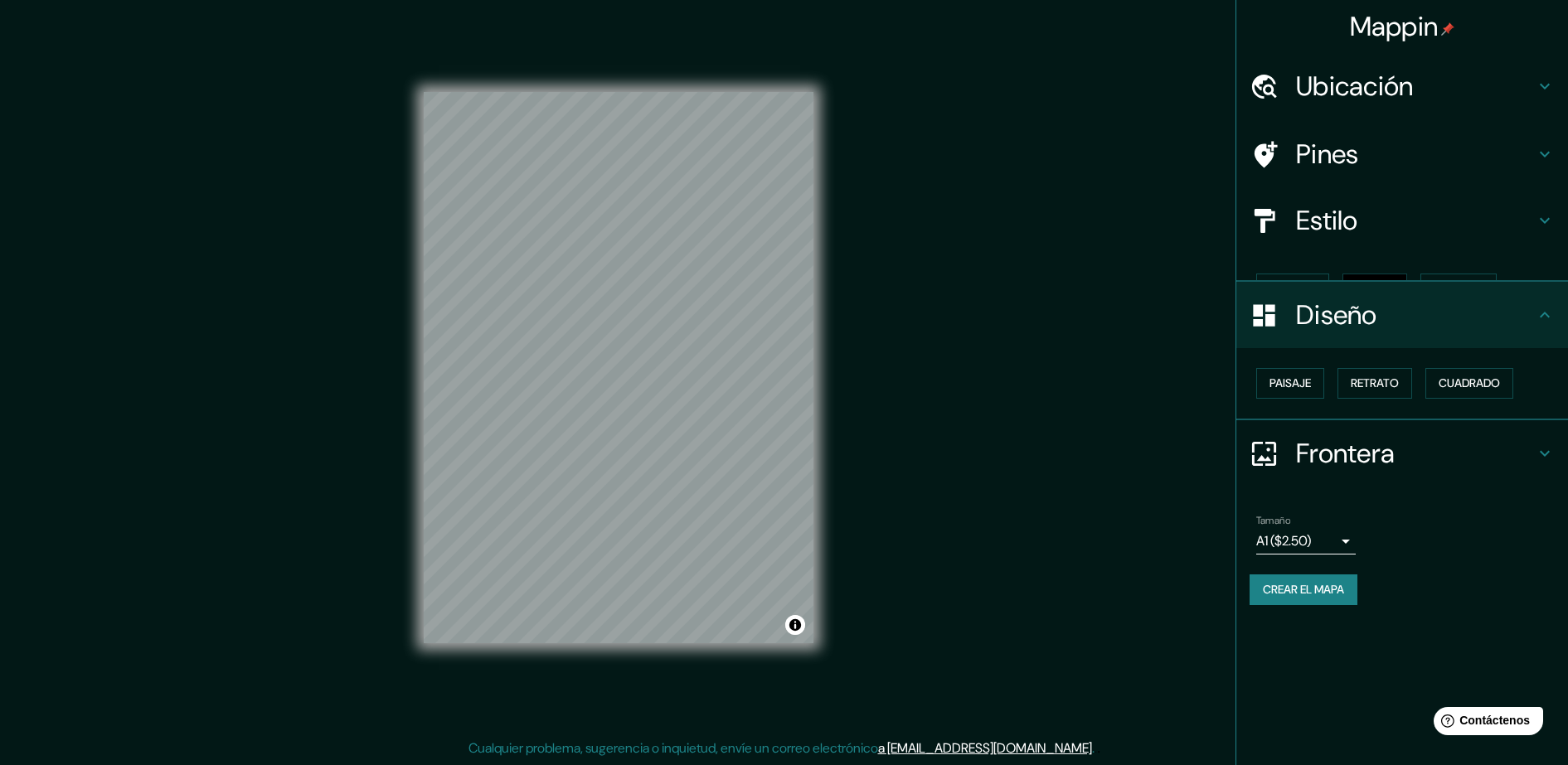
scroll to position [0, 0]
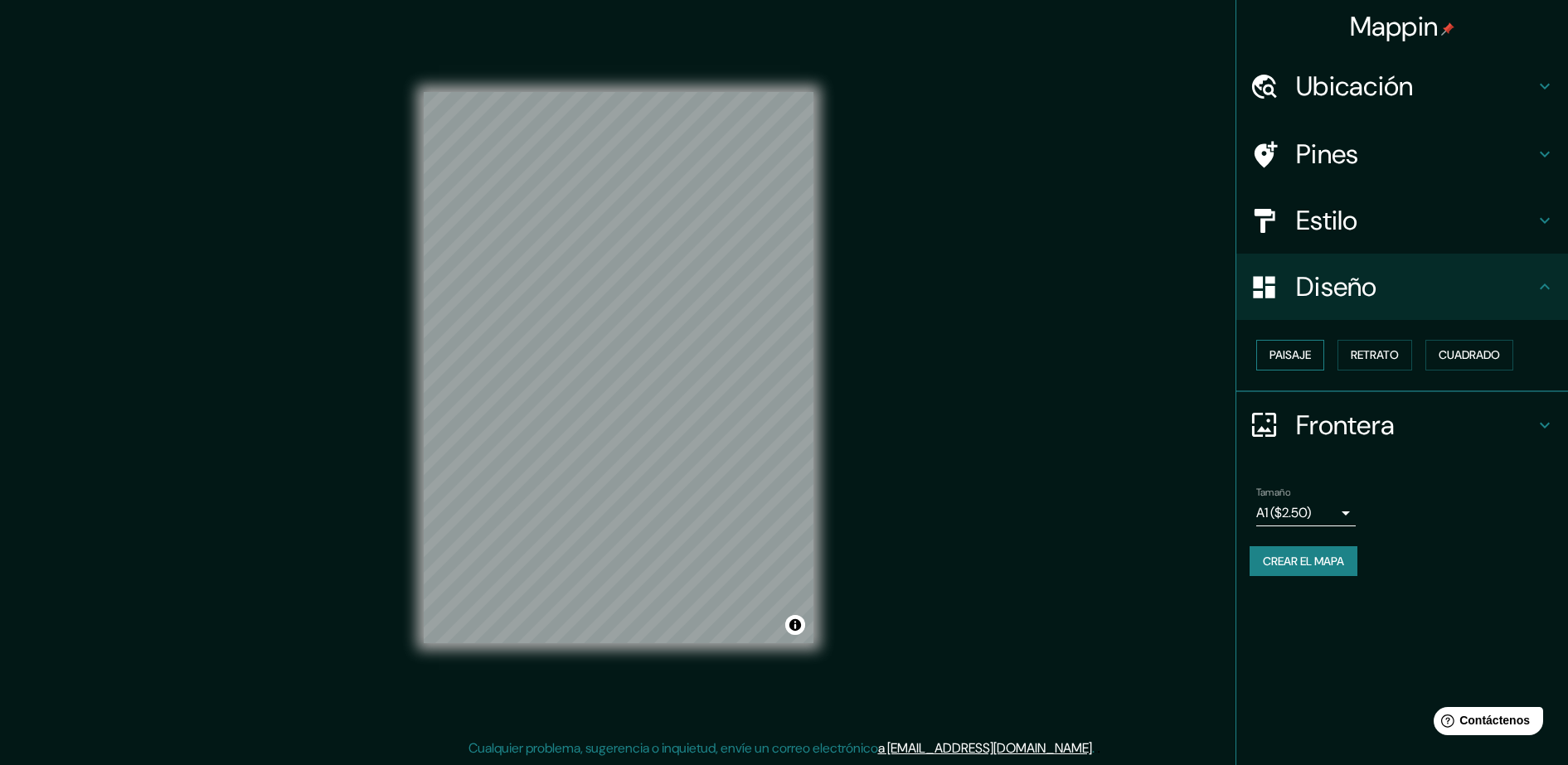
click at [1266, 361] on button "Paisaje" at bounding box center [1290, 354] width 68 height 30
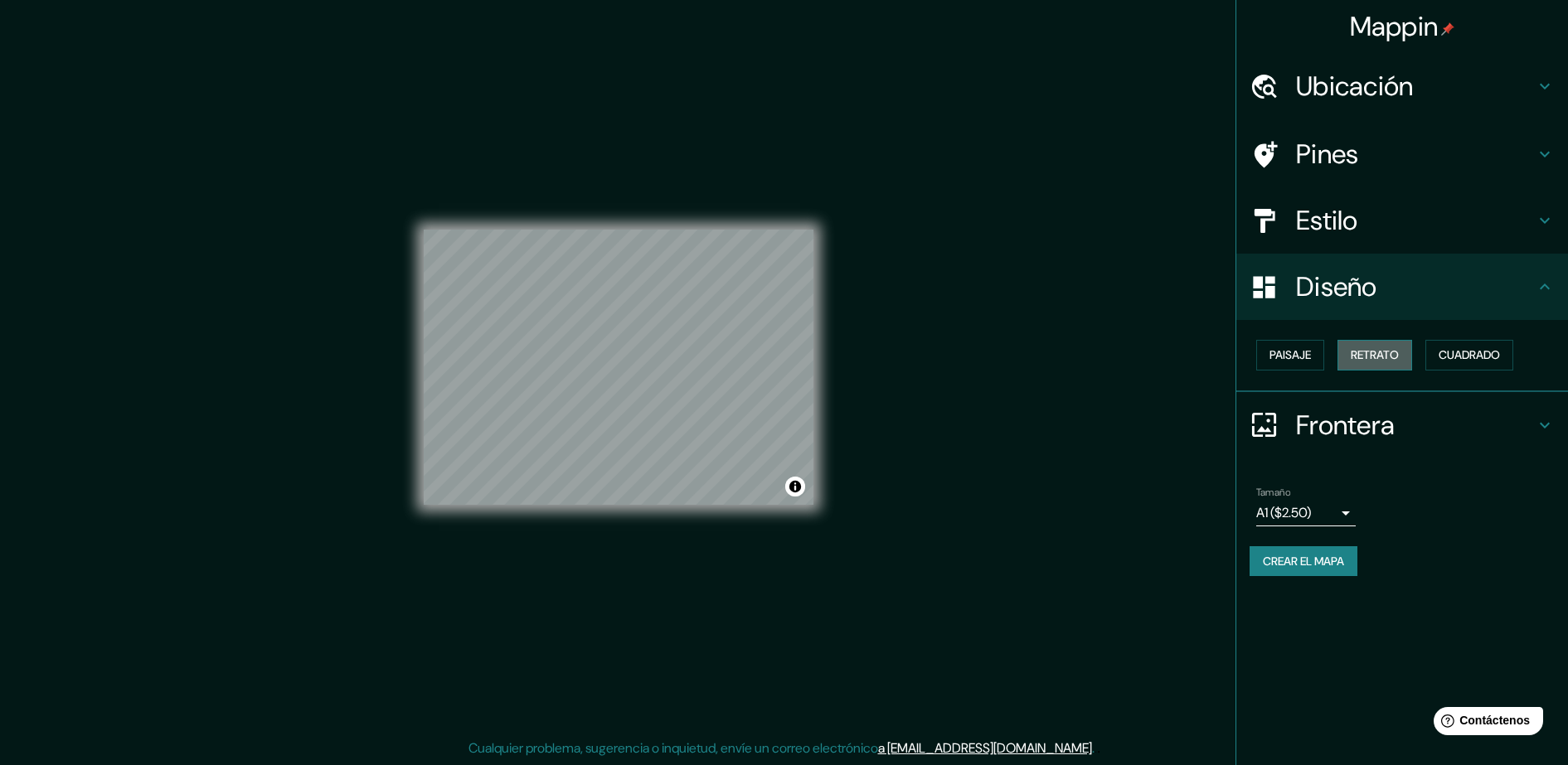
click at [1266, 345] on button "Retrato" at bounding box center [1374, 354] width 75 height 30
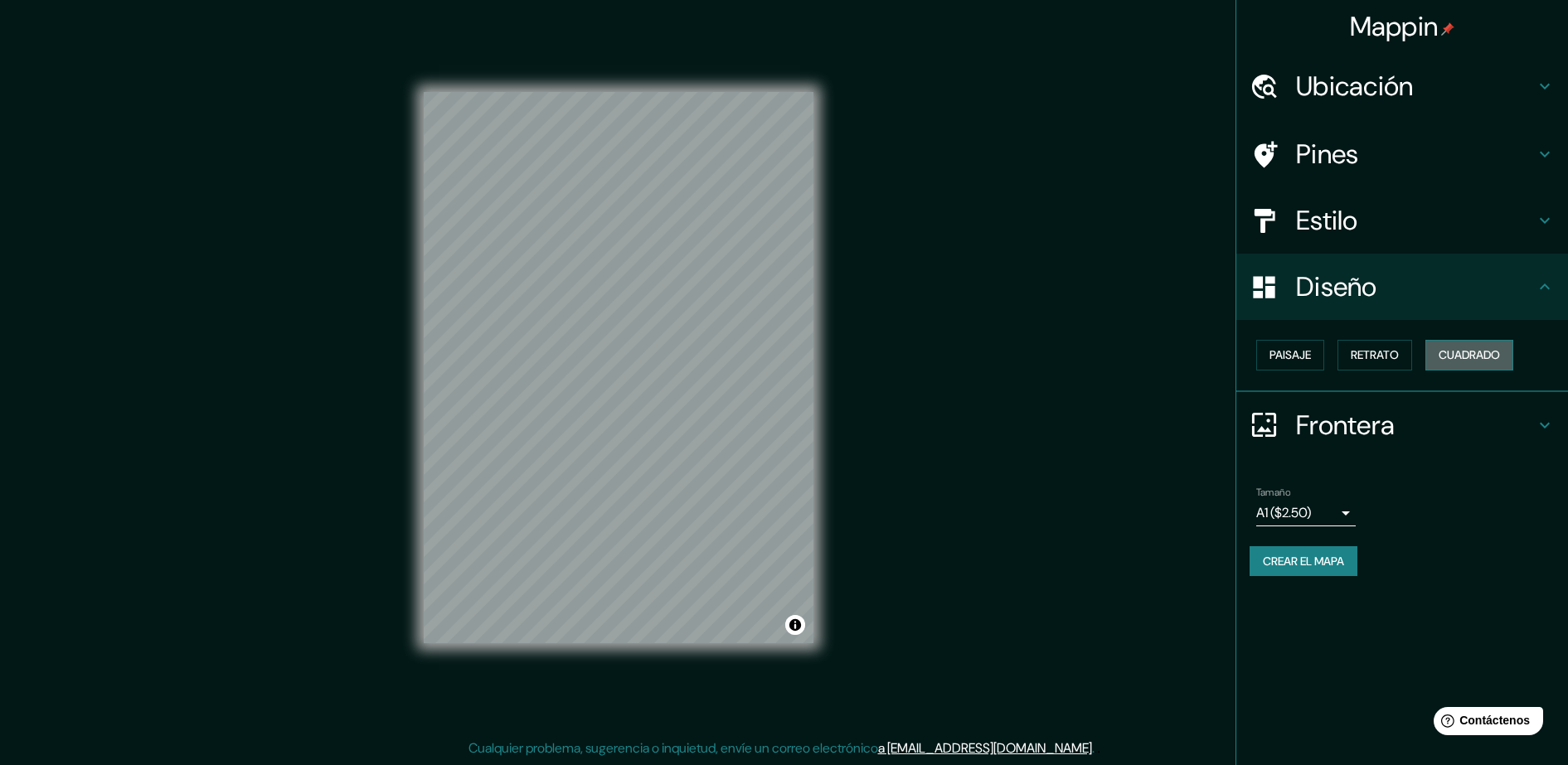
click at [1266, 347] on font "Cuadrado" at bounding box center [1469, 355] width 62 height 21
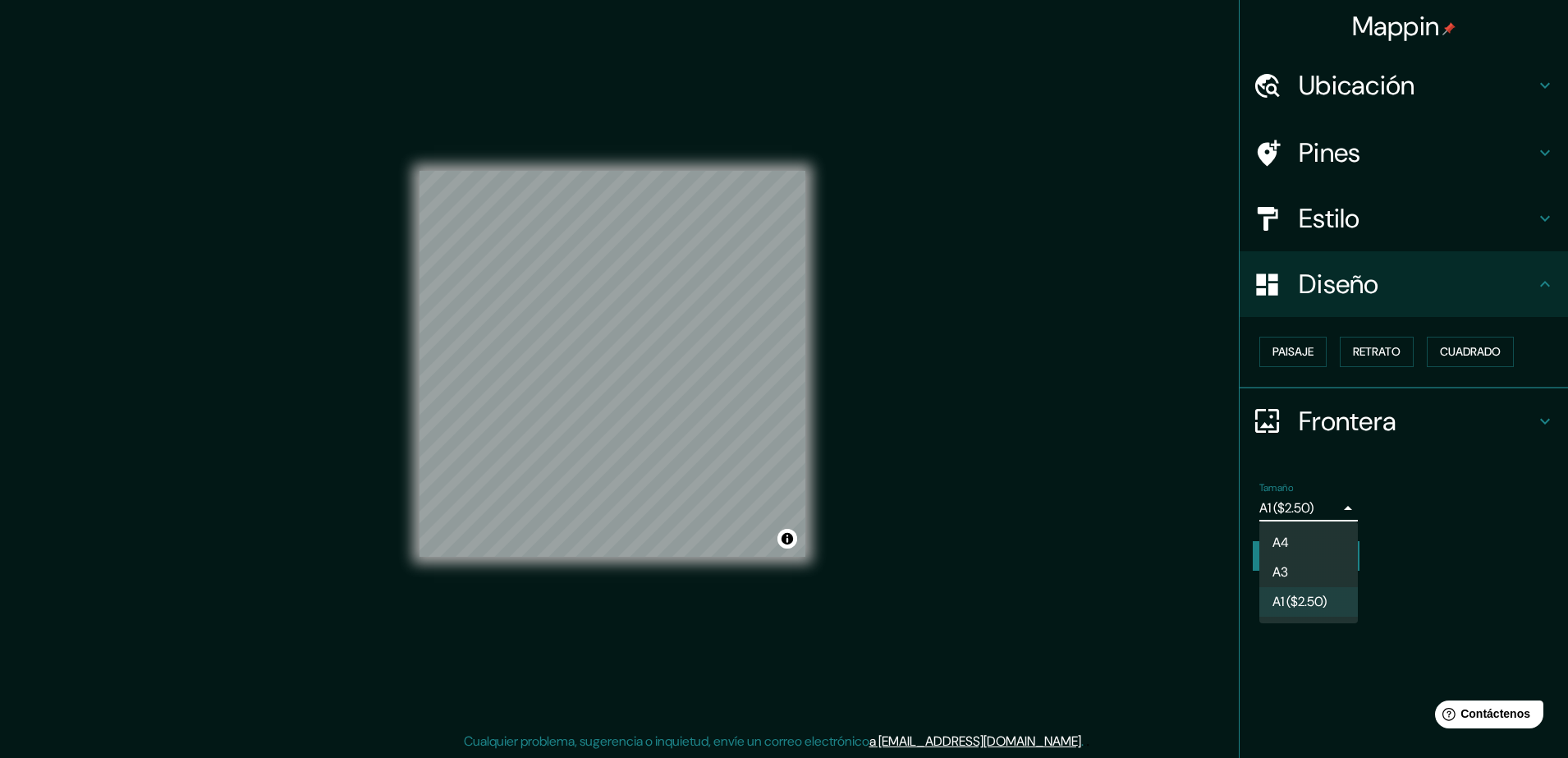
click at [1253, 505] on body "Mappin Ubicación Avenida Buzeta, Cerrillos, Región Metropolitana de Santiago 92…" at bounding box center [784, 375] width 1568 height 758
click at [1253, 529] on li "A4" at bounding box center [1308, 543] width 98 height 29
type input "single"
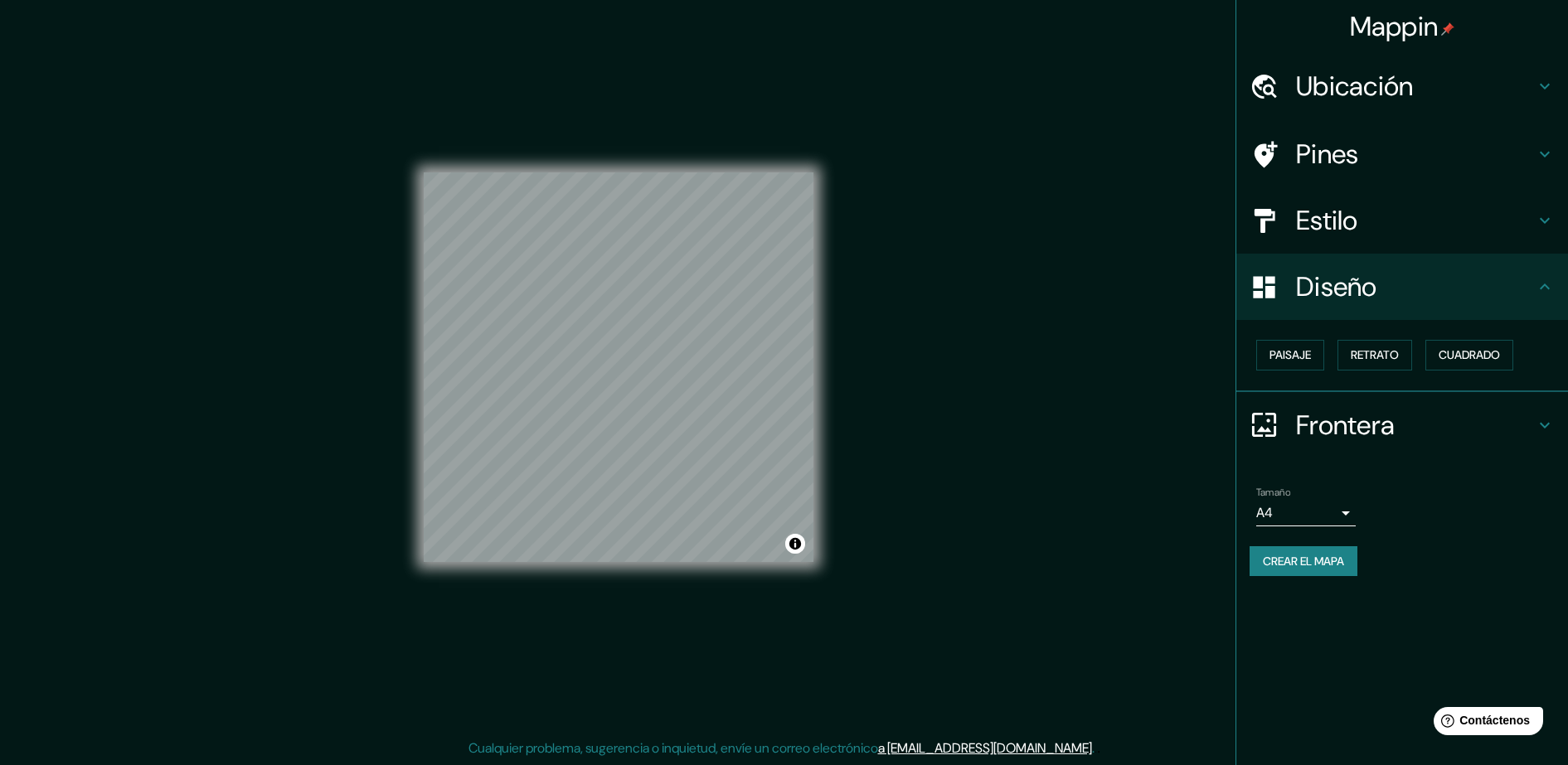
click at [1266, 519] on body "Mappin Ubicación Avenida Buzeta, Cerrillos, Región Metropolitana de Santiago 92…" at bounding box center [784, 378] width 1568 height 765
click at [1249, 546] on button "Crear el mapa" at bounding box center [1303, 561] width 108 height 30
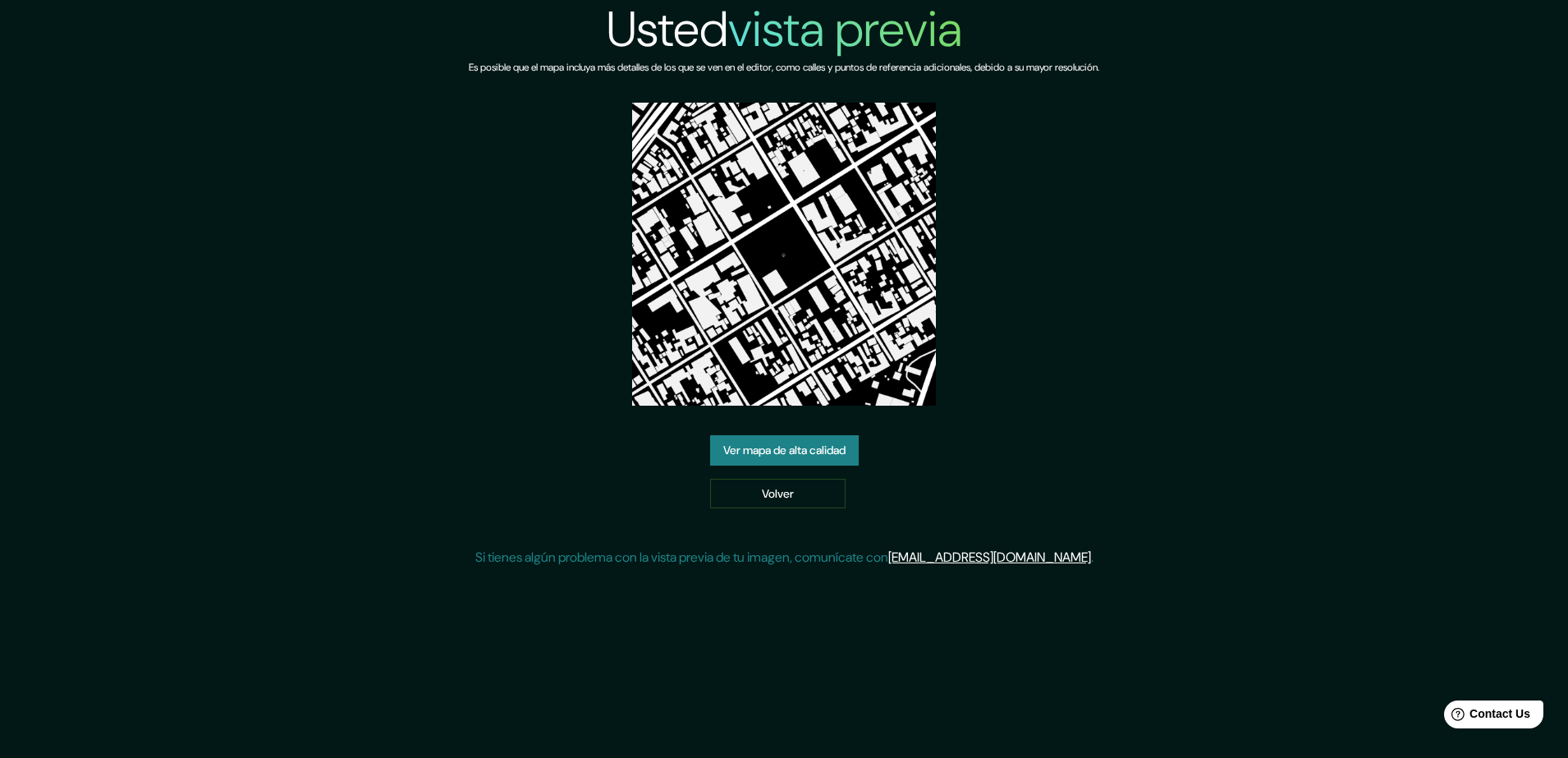
click at [769, 452] on link "Ver mapa de alta calidad" at bounding box center [784, 450] width 149 height 30
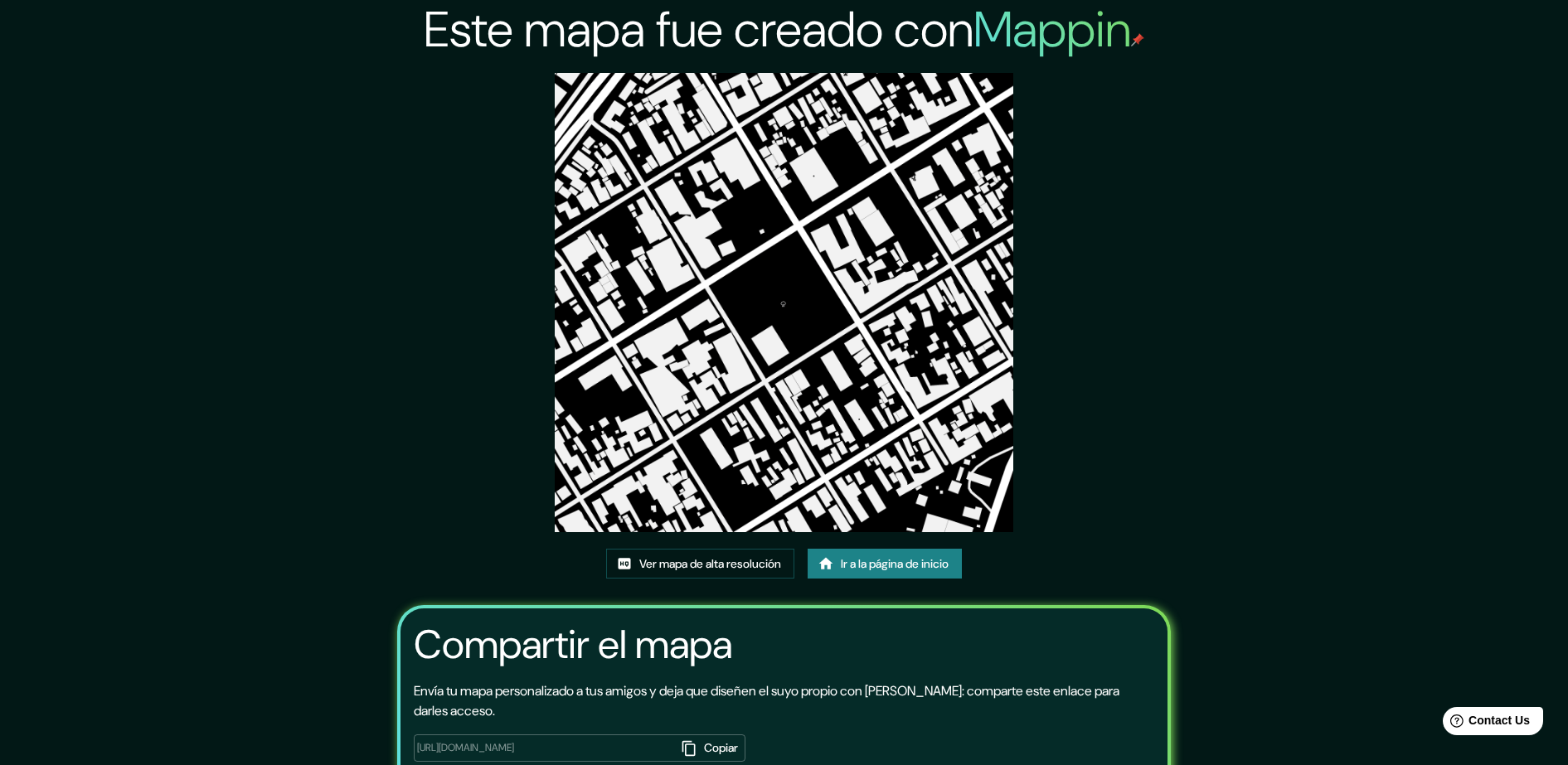
click at [1048, 396] on div "Este mapa fue creado con Mappin Ver mapa de alta resolución Ir a la página de i…" at bounding box center [784, 436] width 822 height 874
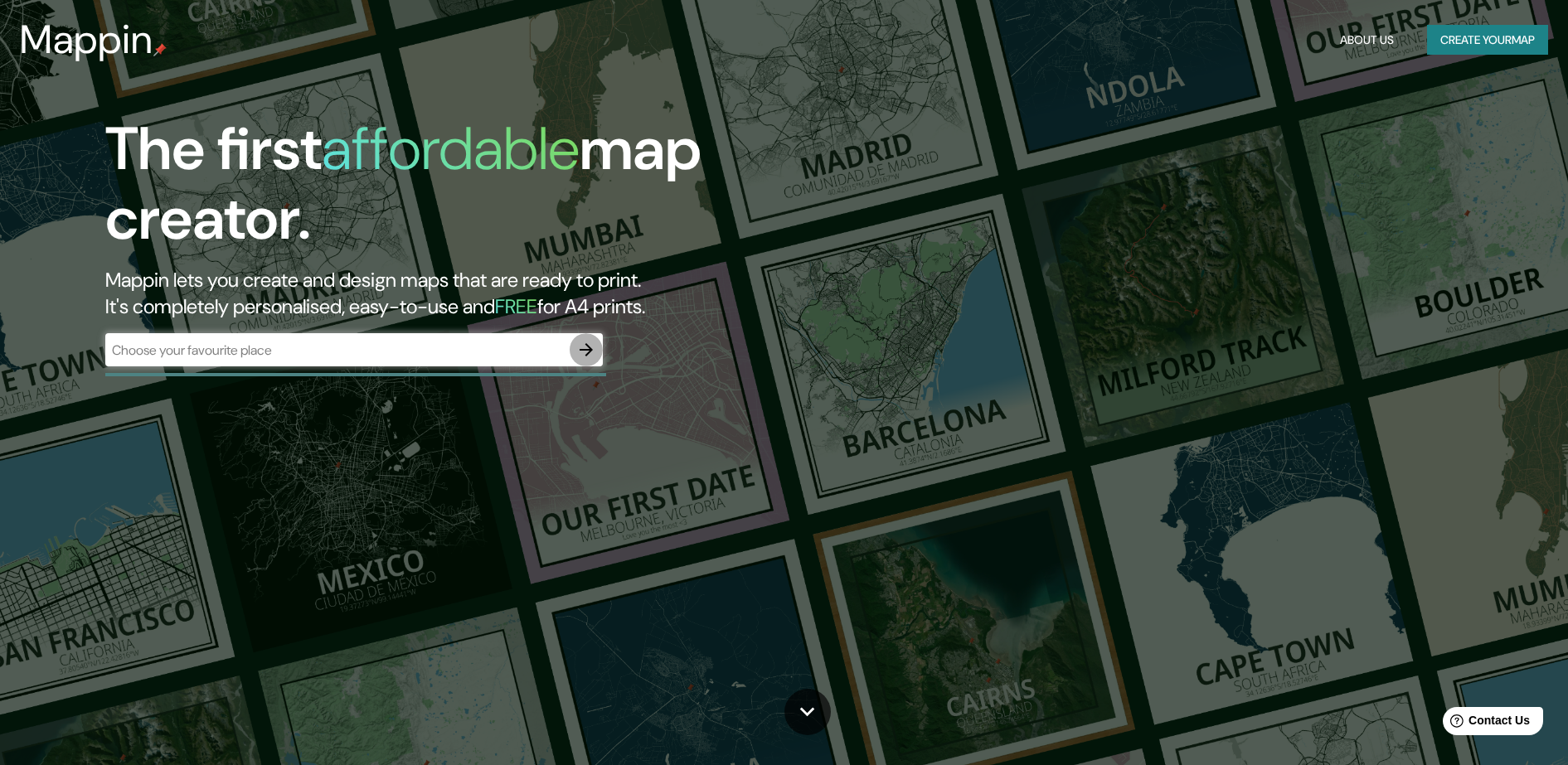
click at [584, 354] on icon "button" at bounding box center [587, 350] width 20 height 20
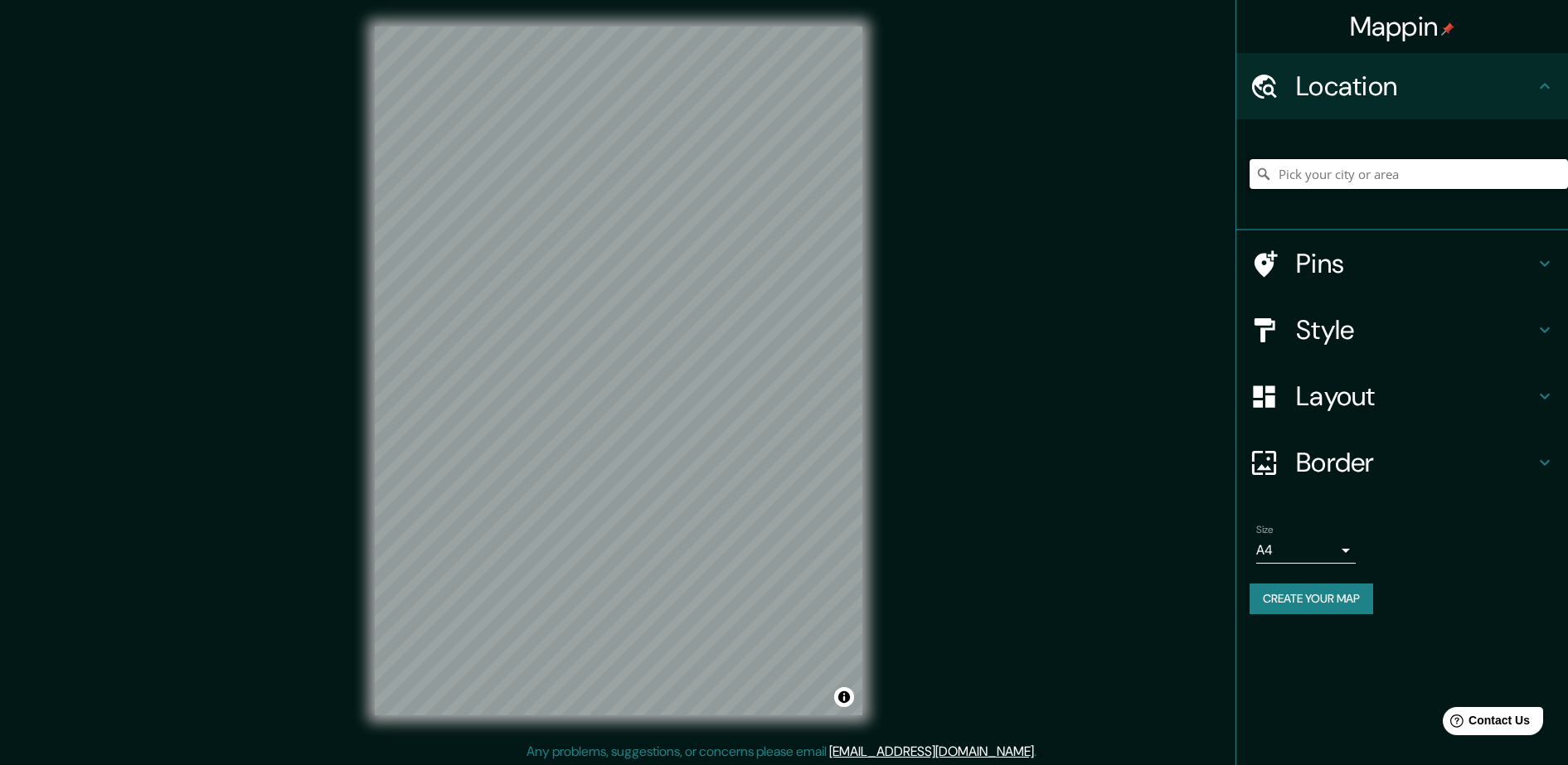
click at [1492, 171] on input "Pick your city or area" at bounding box center [1409, 174] width 319 height 29
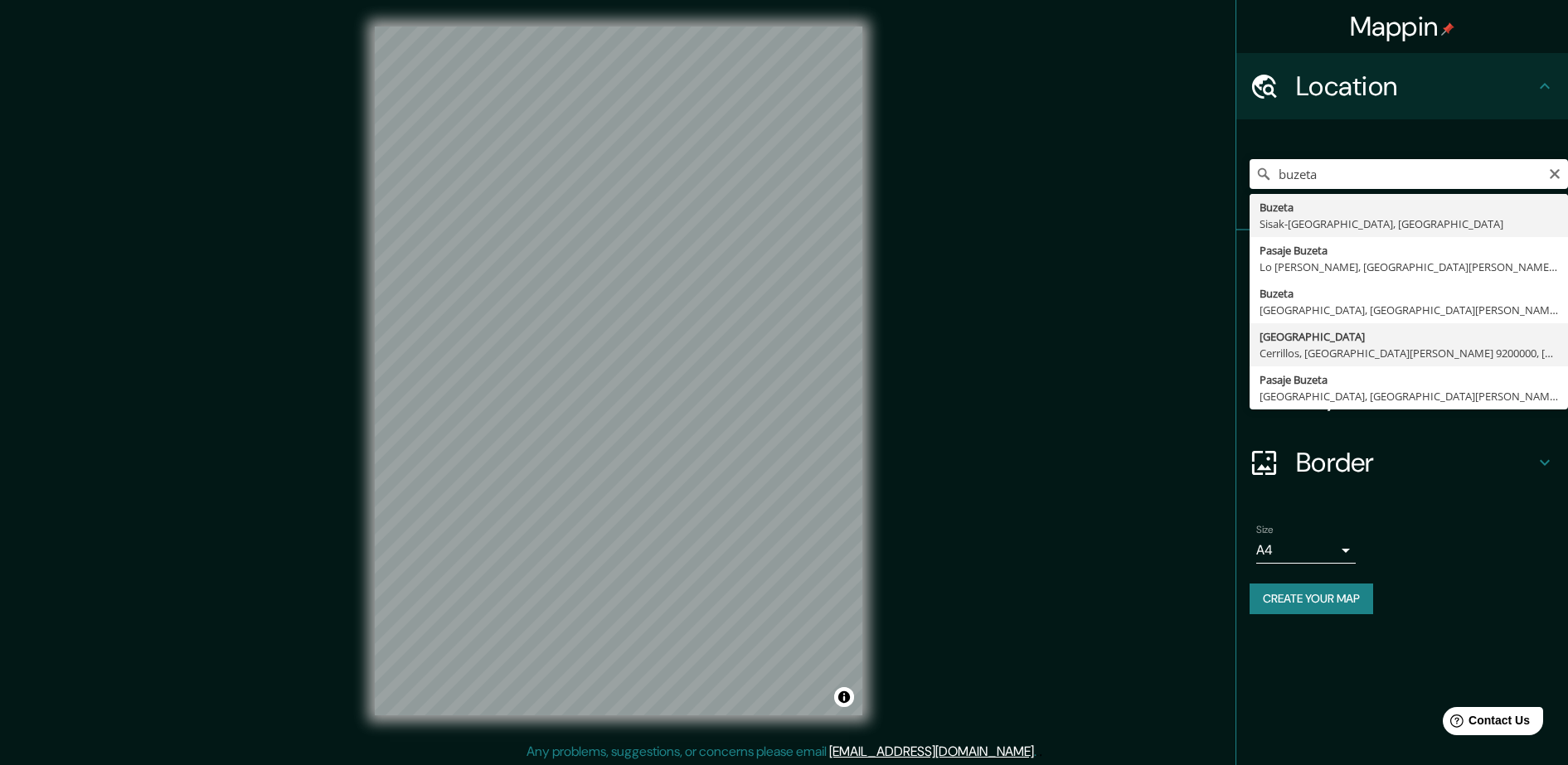
type input "Avenida Buzeta, Cerrillos, Región Metropolitana de Santiago 9200000, Chile"
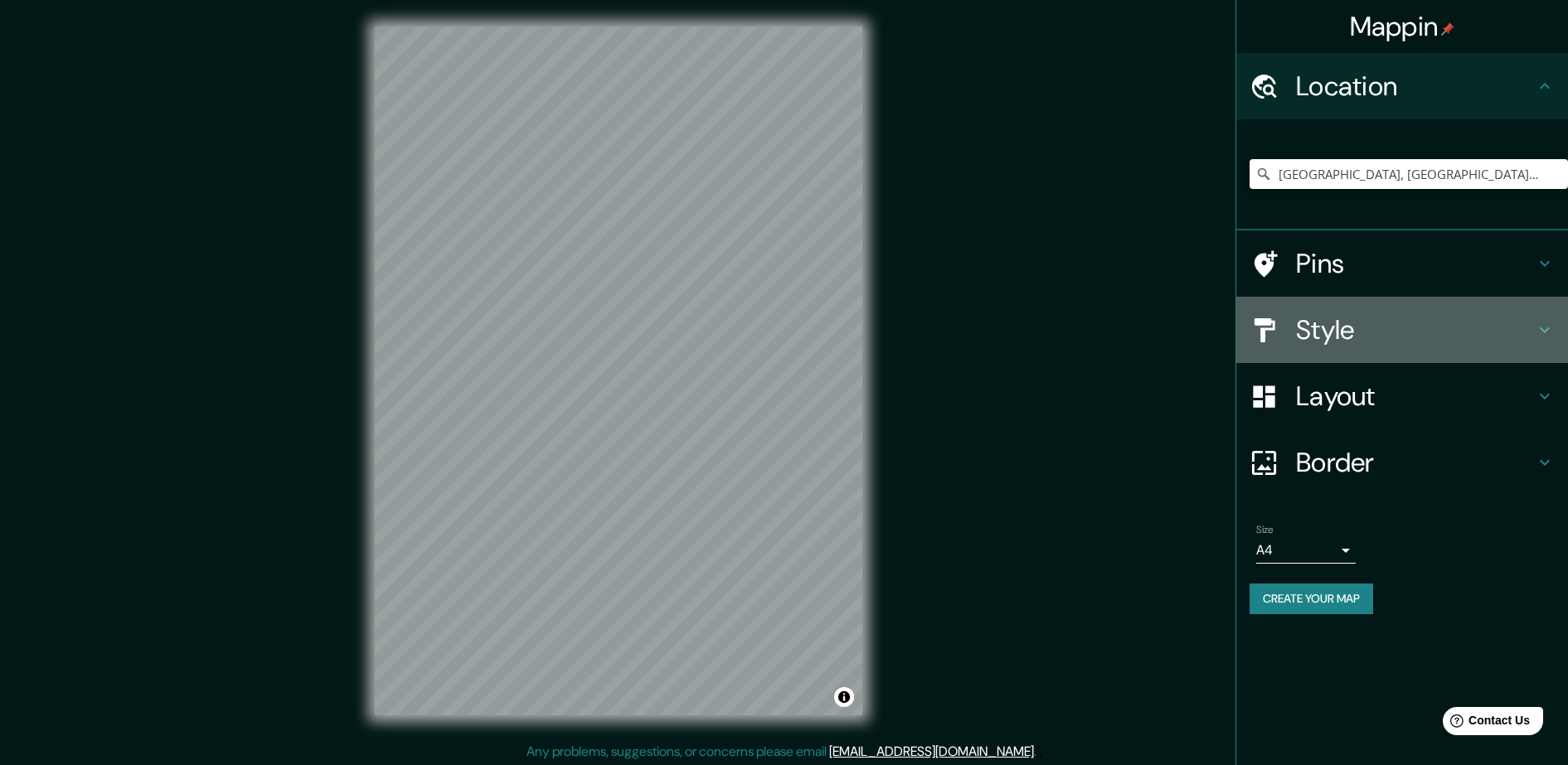
click at [1545, 331] on icon at bounding box center [1544, 330] width 10 height 6
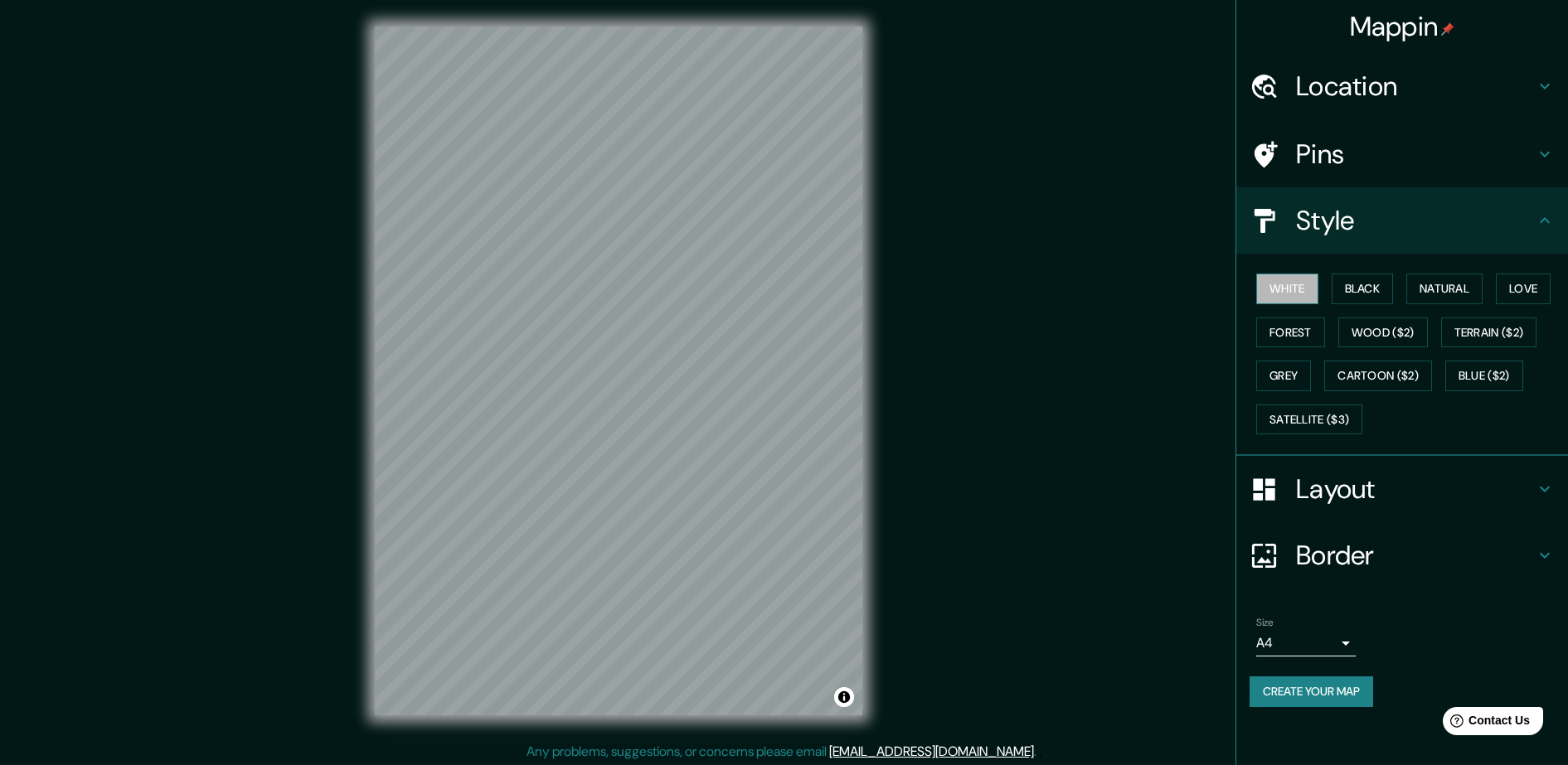
click at [1286, 283] on button "White" at bounding box center [1287, 288] width 63 height 30
click at [1363, 284] on button "Black" at bounding box center [1363, 288] width 63 height 30
click at [1431, 282] on button "Natural" at bounding box center [1444, 288] width 76 height 30
click at [1509, 289] on button "Love" at bounding box center [1522, 288] width 54 height 30
click at [1294, 335] on button "Forest" at bounding box center [1290, 332] width 69 height 30
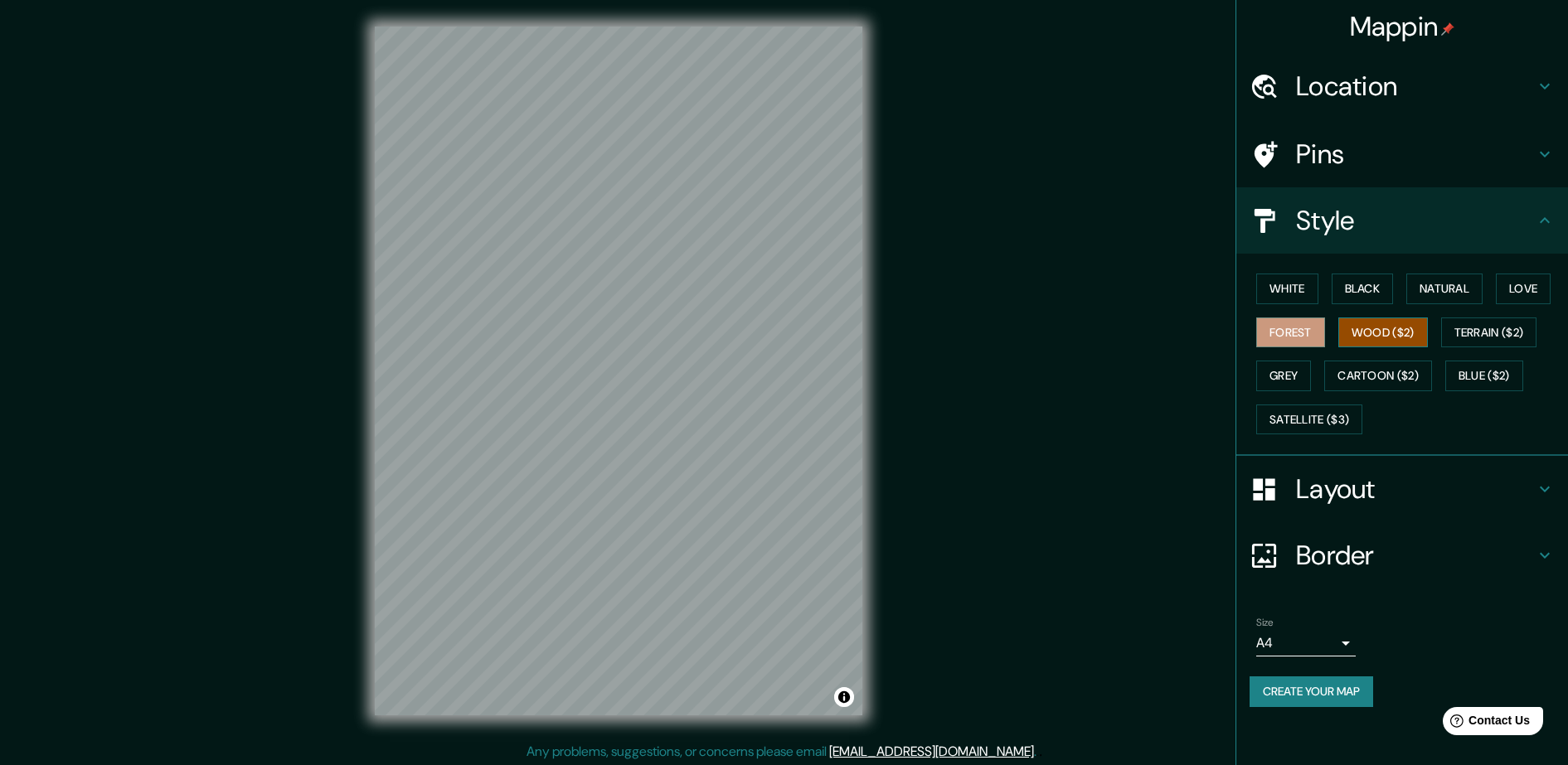
click at [1370, 325] on button "Wood ($2)" at bounding box center [1382, 332] width 89 height 30
click at [1495, 329] on button "Terrain ($2)" at bounding box center [1489, 332] width 96 height 30
click at [1398, 324] on button "Wood ($2)" at bounding box center [1382, 332] width 89 height 30
click at [1505, 323] on button "Terrain ($2)" at bounding box center [1489, 332] width 96 height 30
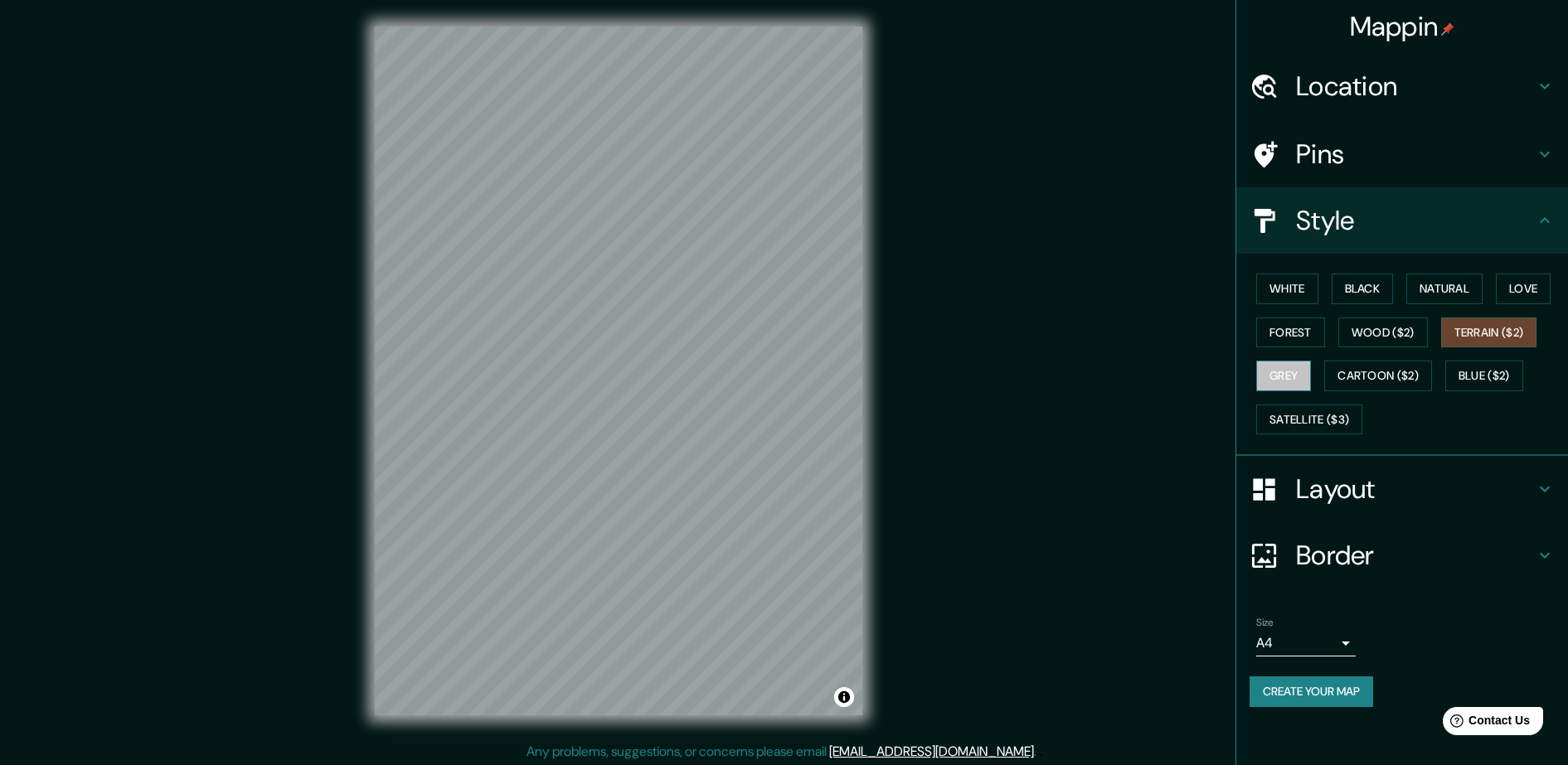
click at [1283, 388] on button "Grey" at bounding box center [1283, 376] width 54 height 30
click at [1350, 373] on button "Cartoon ($2)" at bounding box center [1377, 376] width 108 height 30
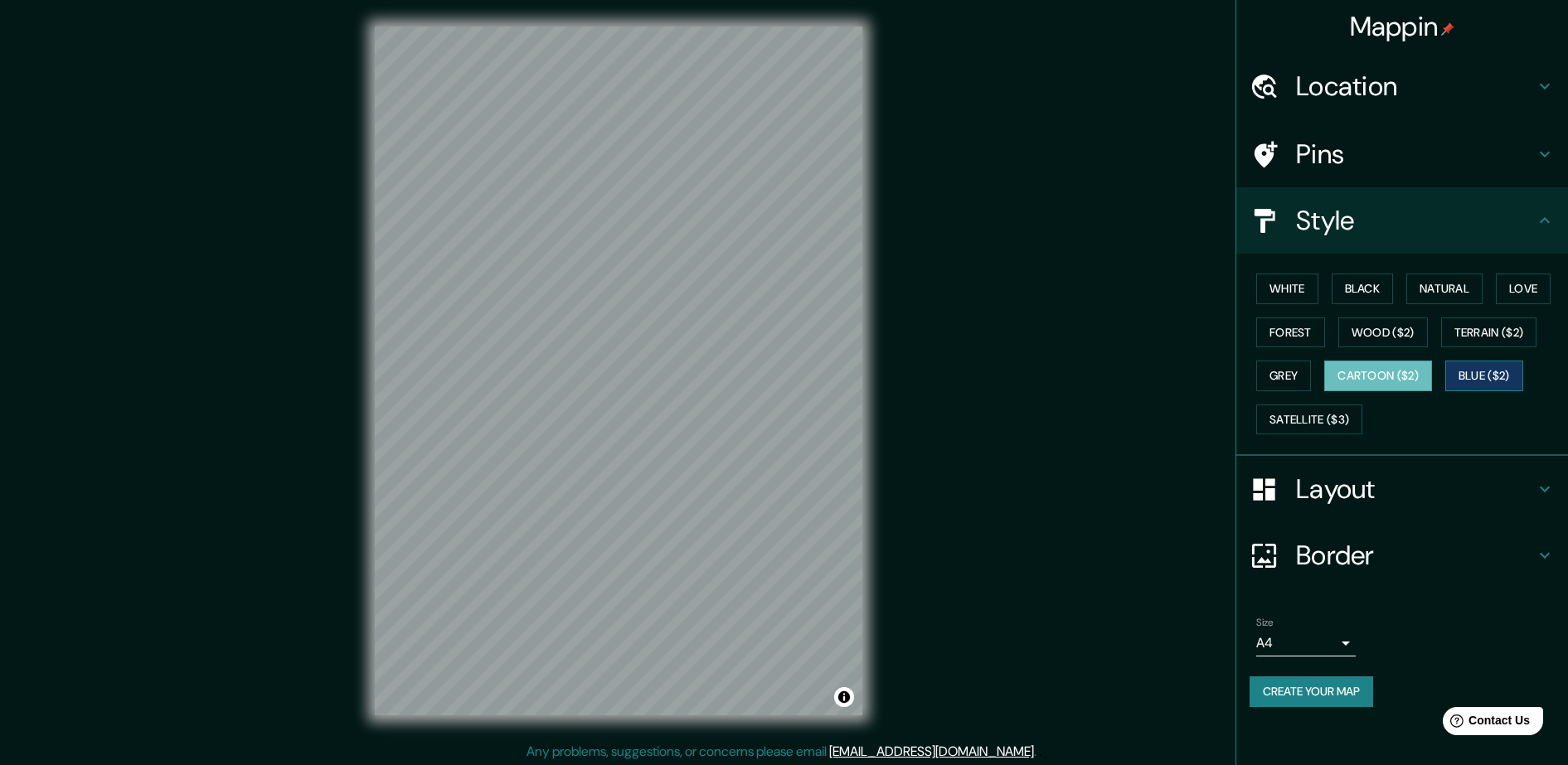
click at [1479, 372] on button "Blue ($2)" at bounding box center [1483, 376] width 78 height 30
click at [1320, 415] on button "Satellite ($3)" at bounding box center [1308, 419] width 106 height 30
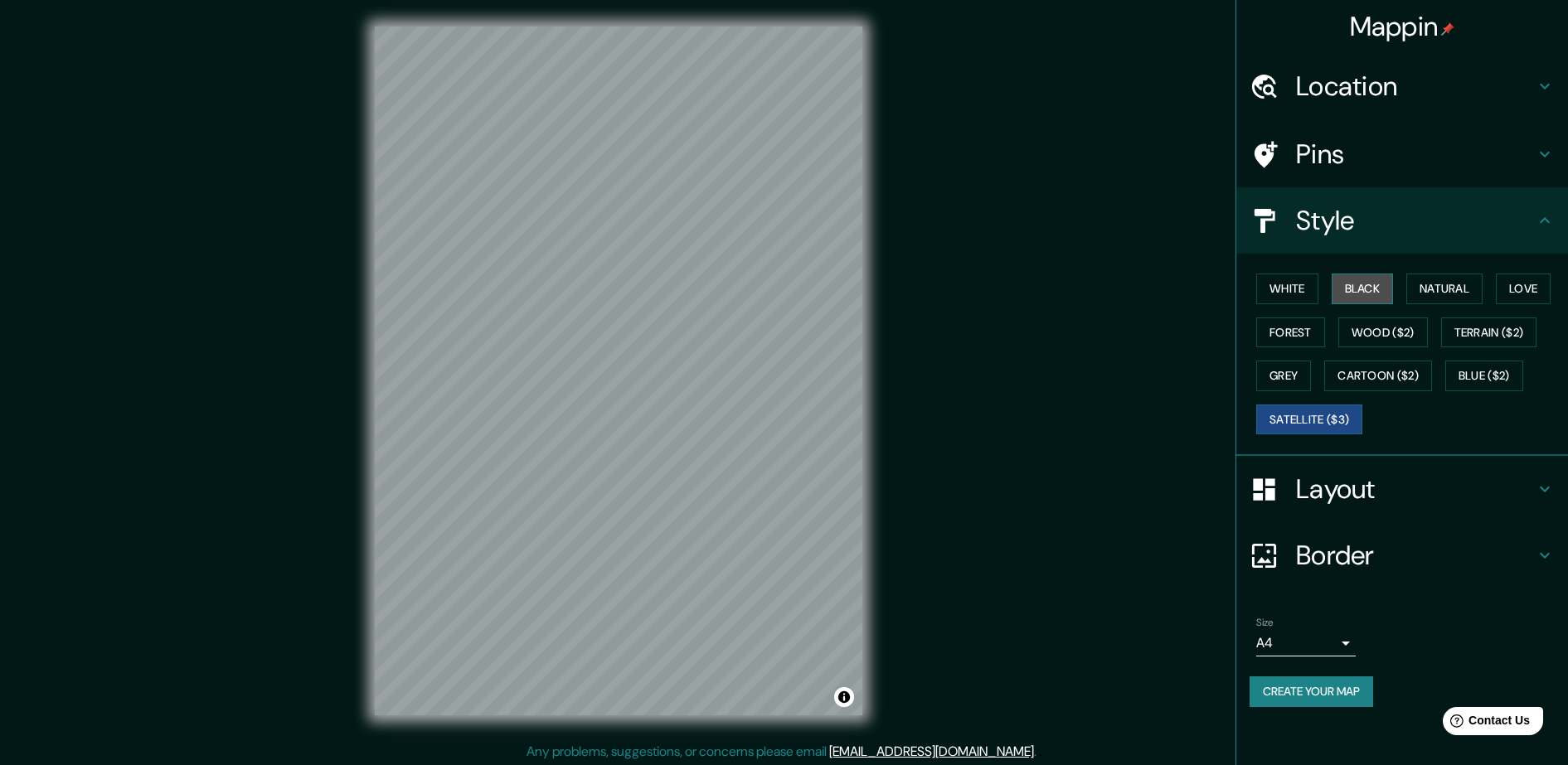
click at [1339, 278] on button "Black" at bounding box center [1363, 288] width 63 height 30
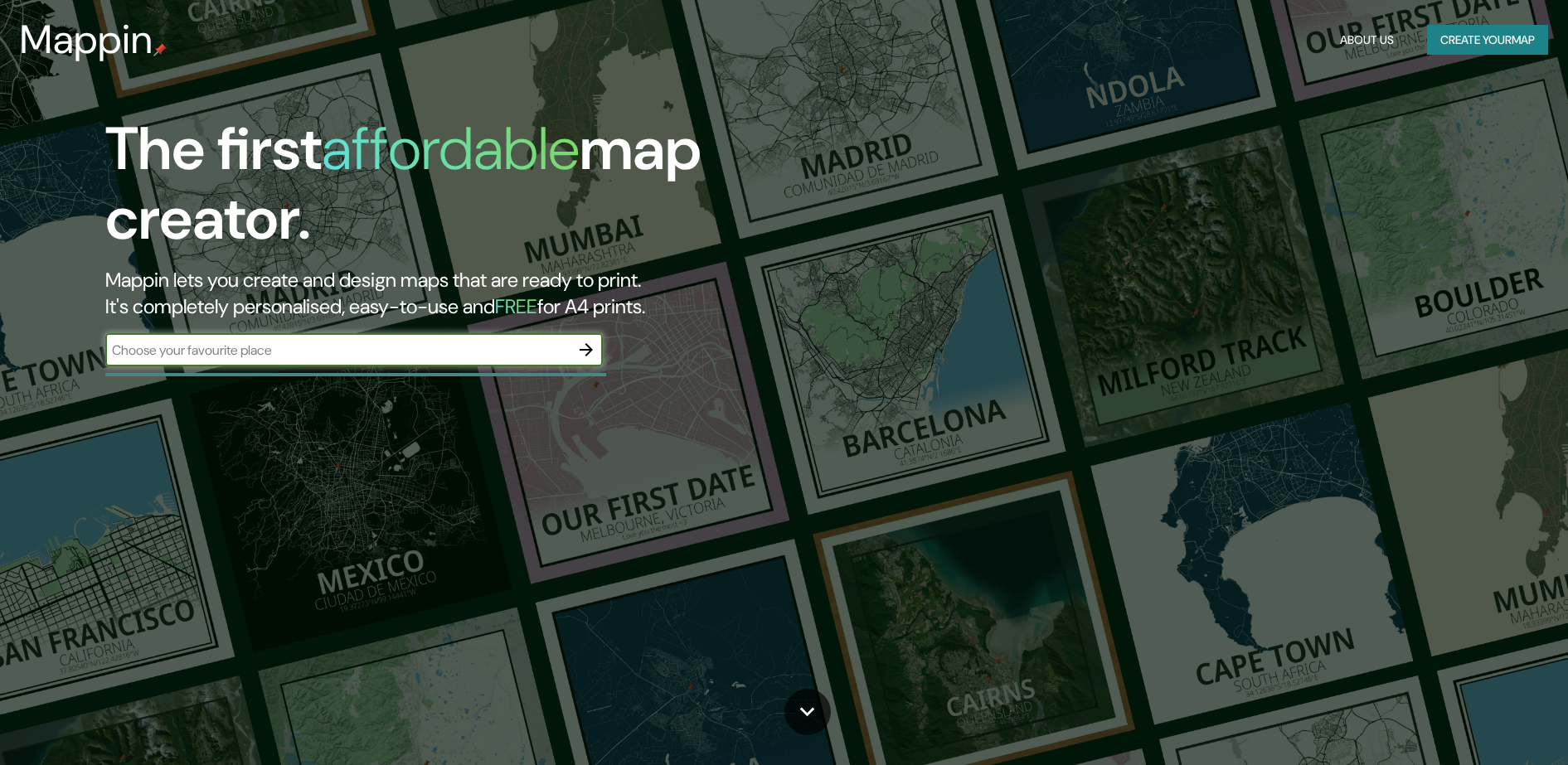
click at [587, 349] on icon "button" at bounding box center [586, 350] width 13 height 13
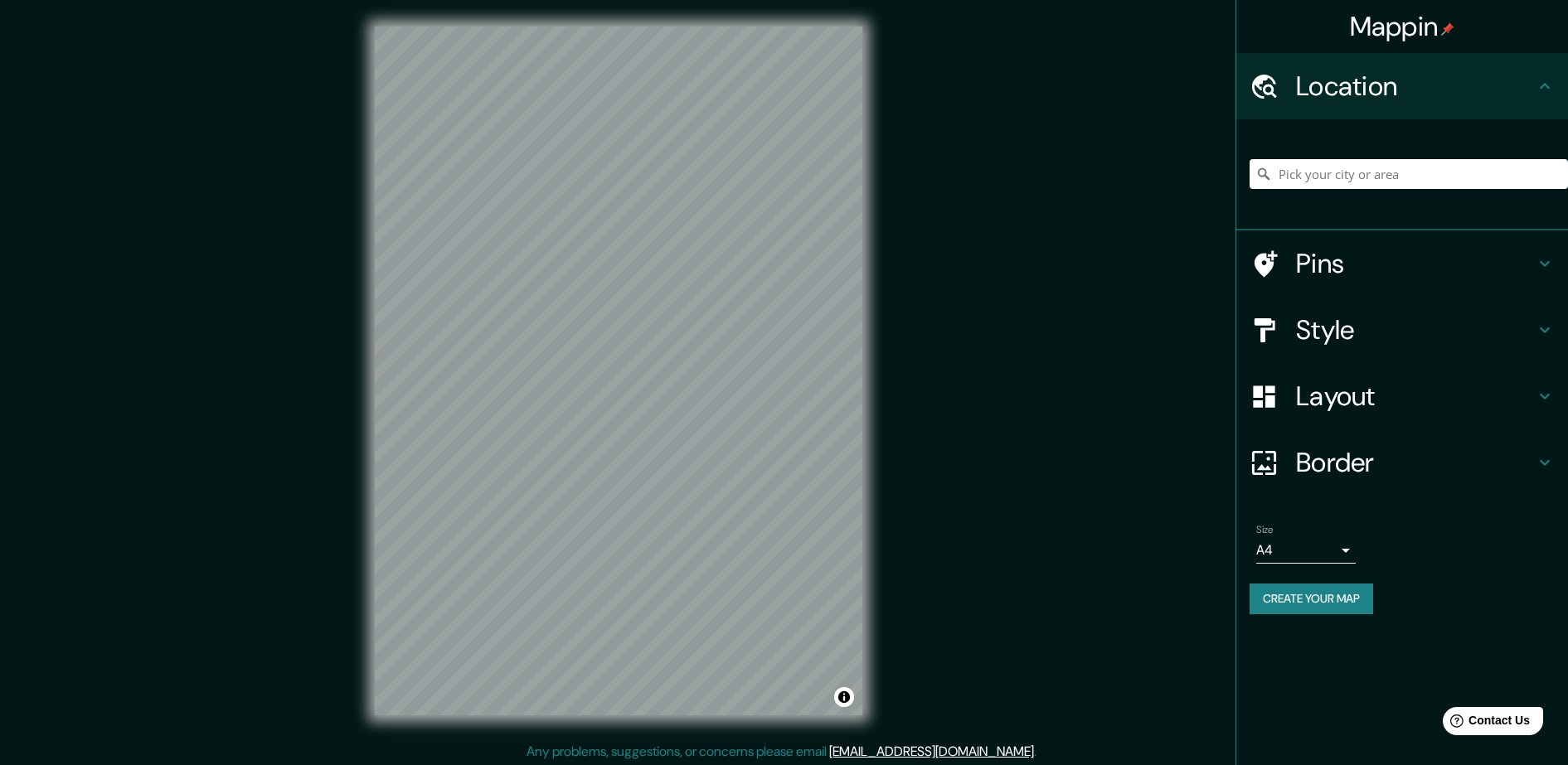
click at [1393, 155] on div at bounding box center [1409, 174] width 319 height 83
click at [1465, 179] on input "Pick your city or area" at bounding box center [1409, 174] width 319 height 29
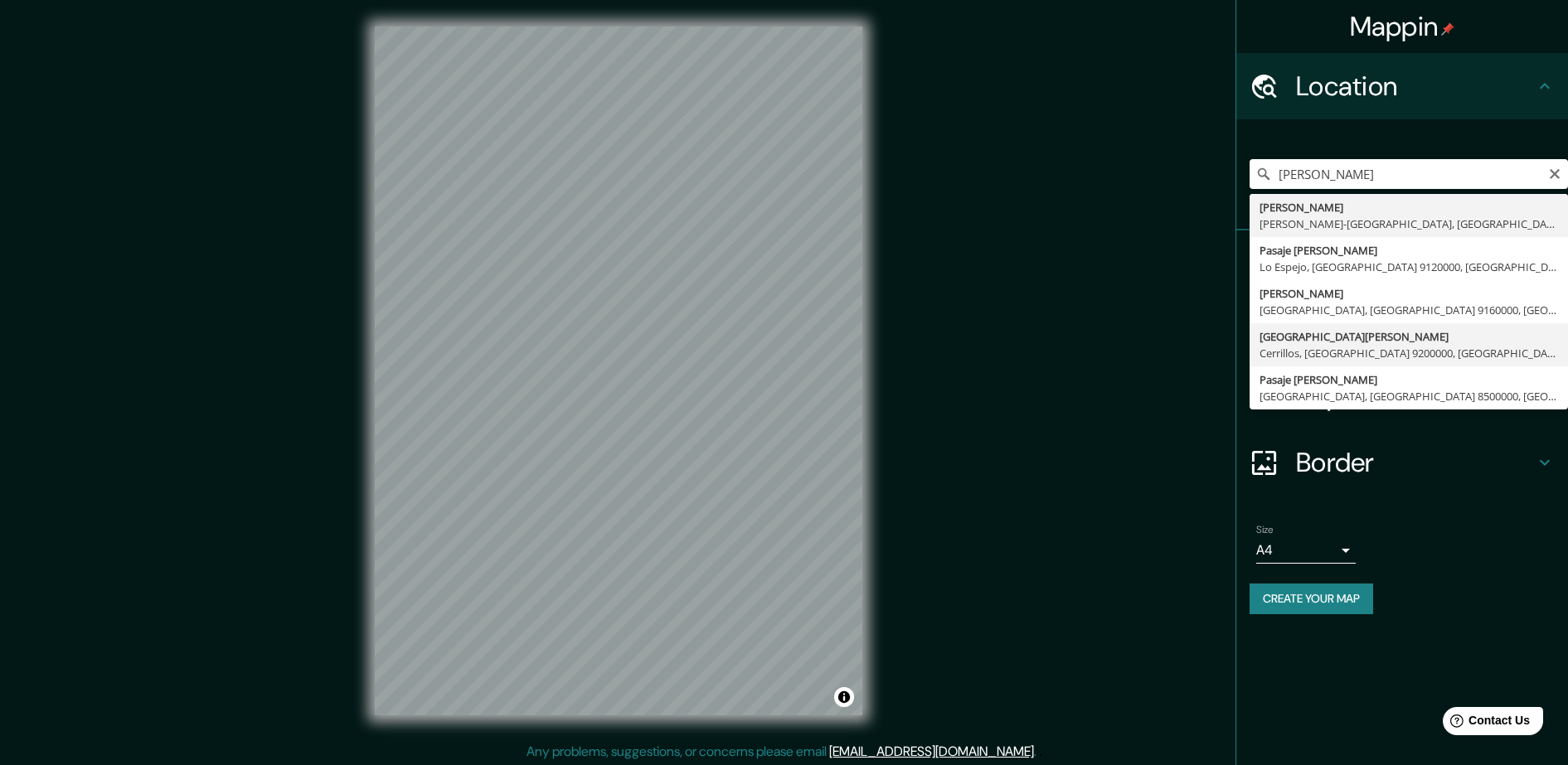
type input "[GEOGRAPHIC_DATA][PERSON_NAME], [GEOGRAPHIC_DATA], [GEOGRAPHIC_DATA], [GEOGRAPH…"
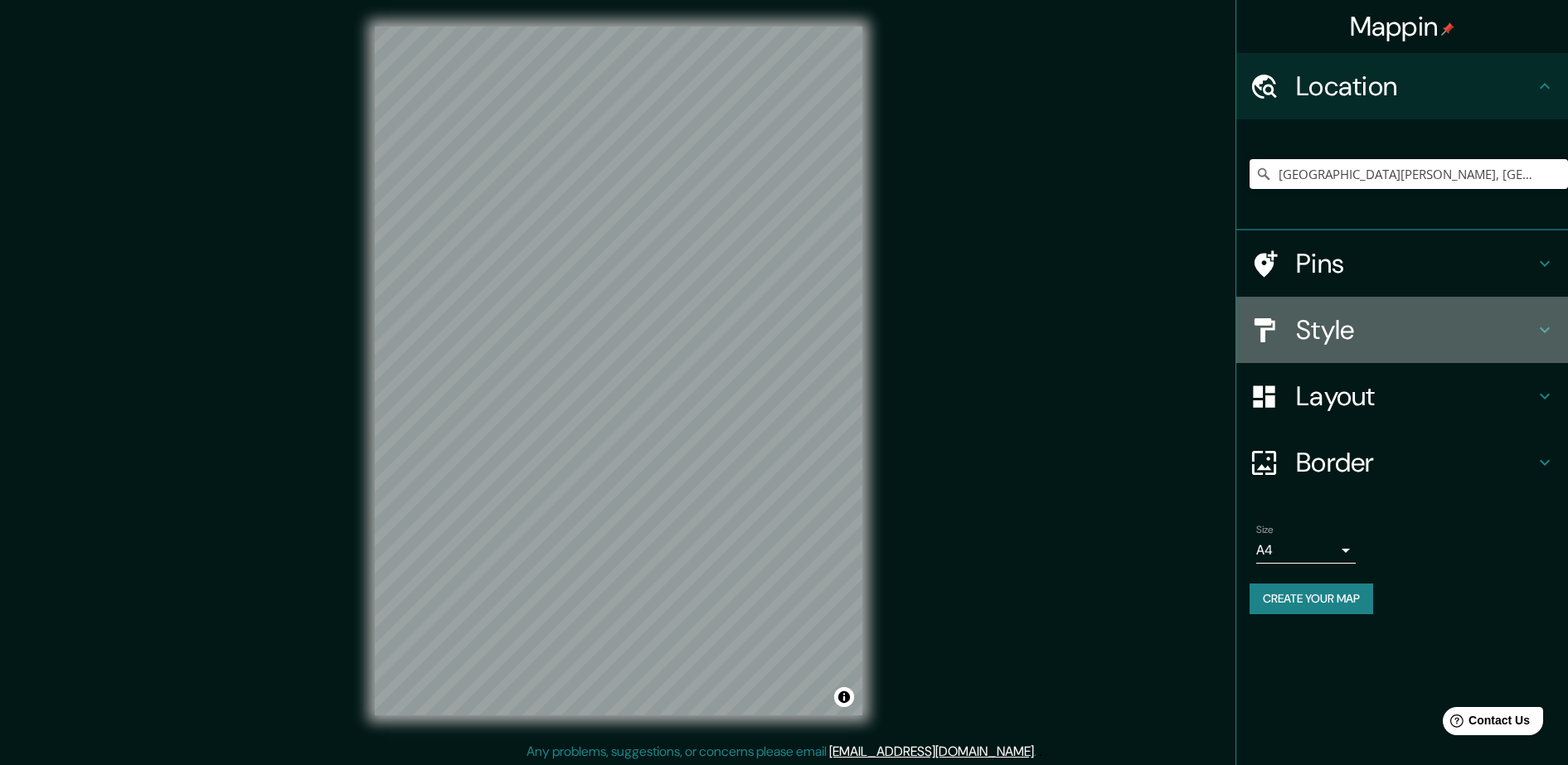
click at [1536, 342] on div "Style" at bounding box center [1401, 330] width 331 height 66
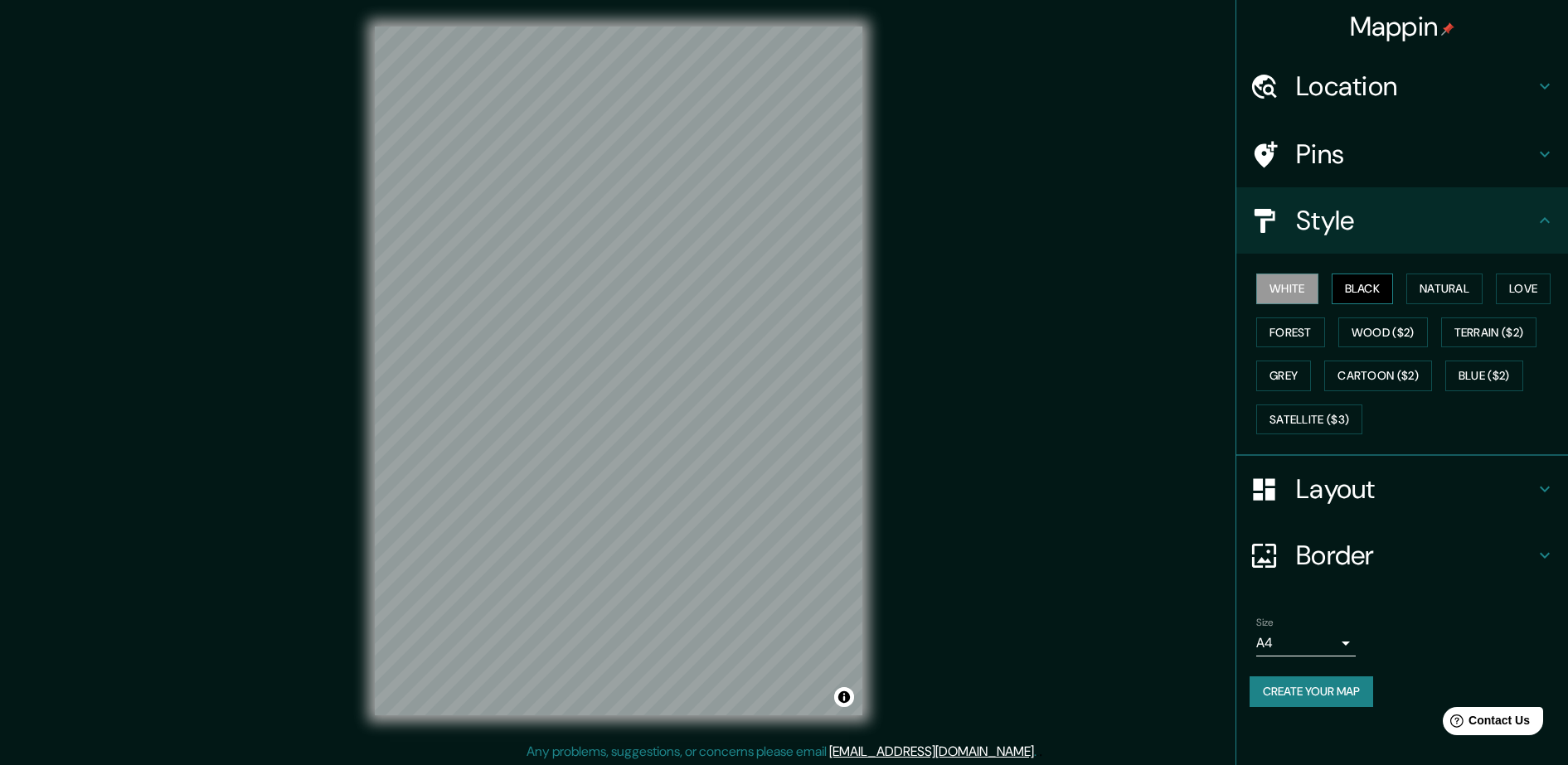
click at [1381, 296] on button "Black" at bounding box center [1363, 288] width 63 height 30
click at [1314, 701] on button "Create your map" at bounding box center [1311, 691] width 123 height 30
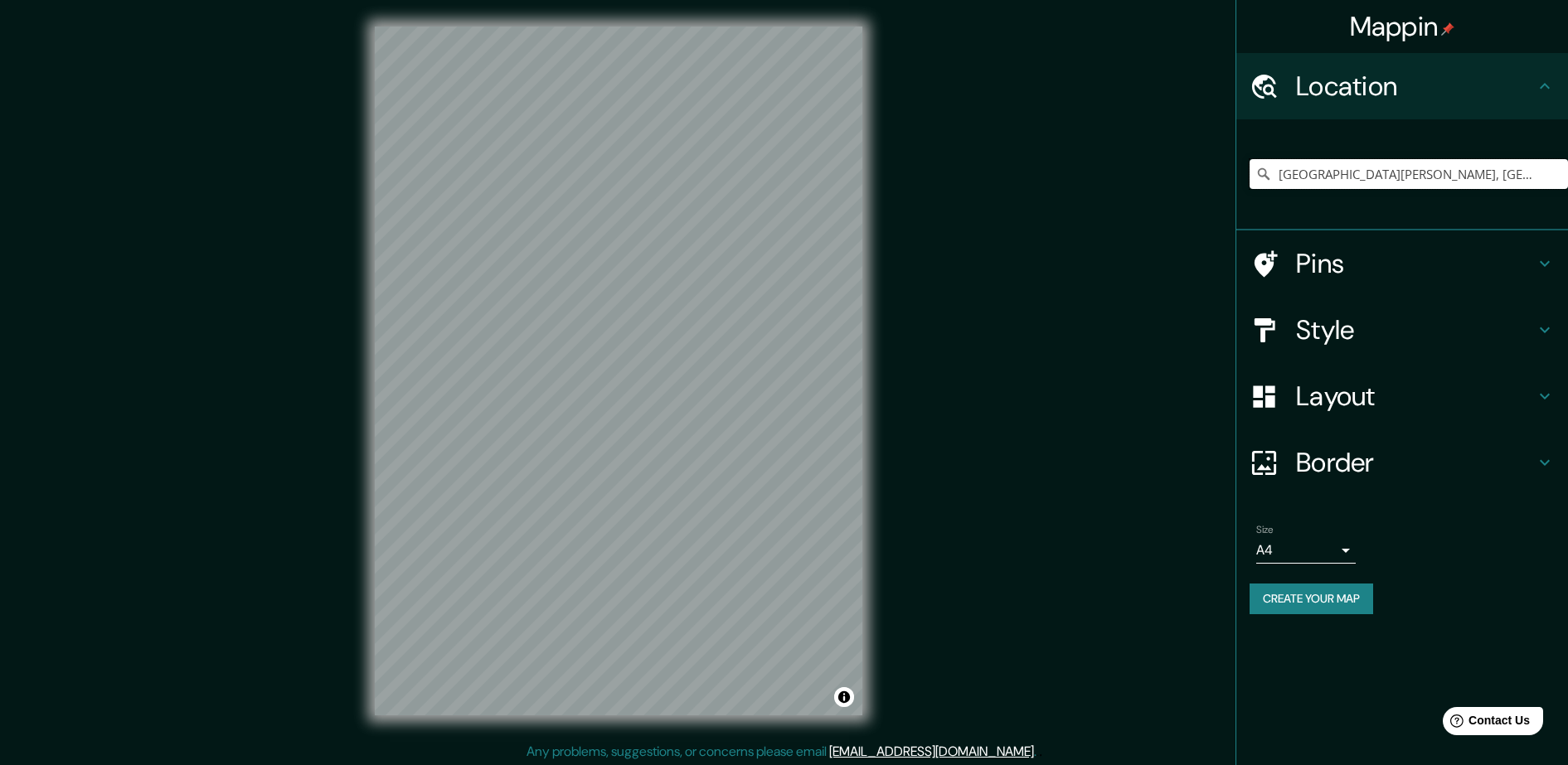
click at [1376, 179] on input "Avenida Buzeta, Cerrillos, Región Metropolitana de Santiago 9200000, Chile" at bounding box center [1409, 174] width 319 height 29
click at [1532, 177] on input "Avenida Buzeta, Cerrillos, Región Metropolitana de Santiago 9200000, Chile" at bounding box center [1409, 174] width 319 height 29
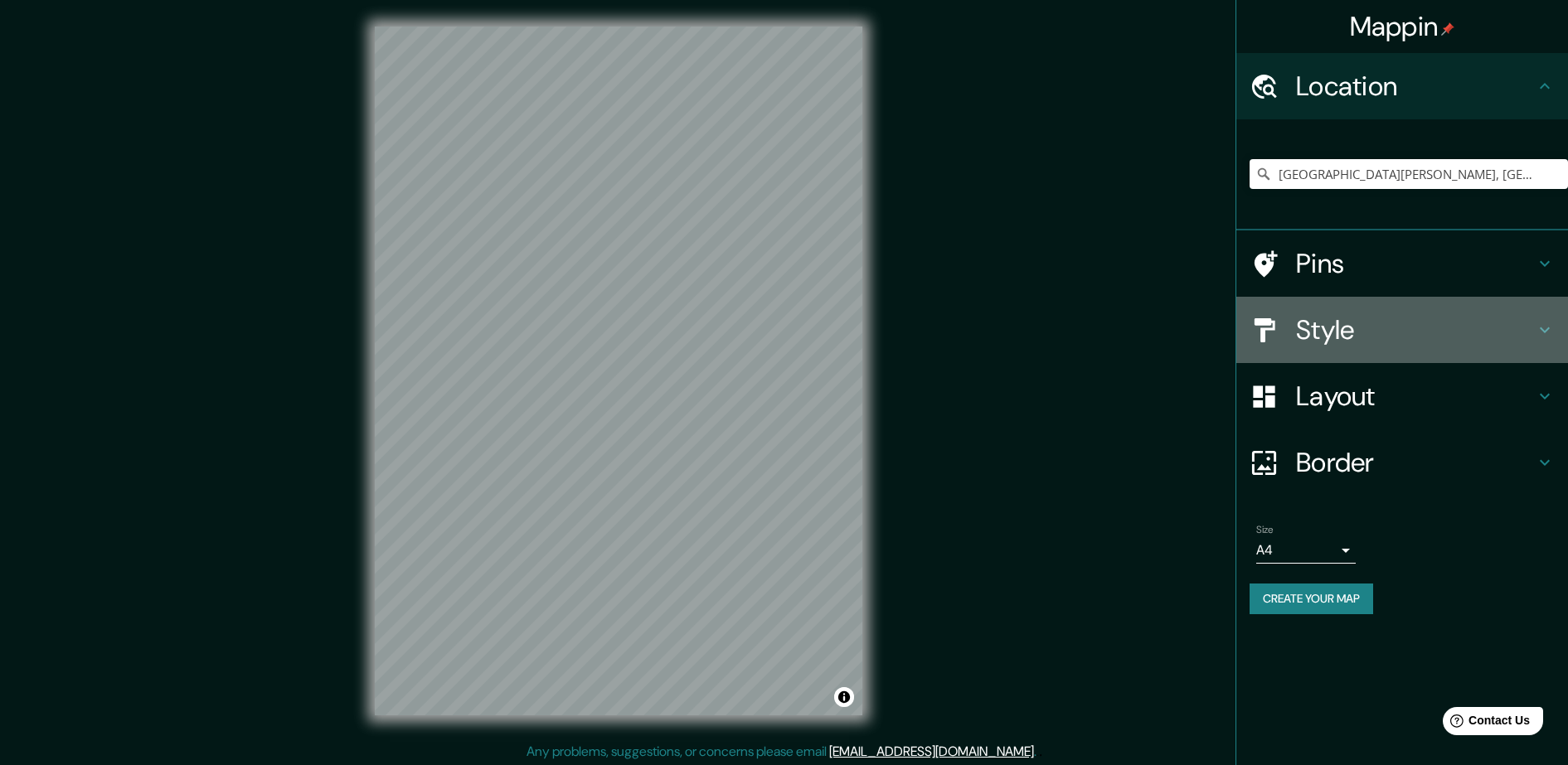
click at [1545, 328] on icon at bounding box center [1545, 330] width 20 height 20
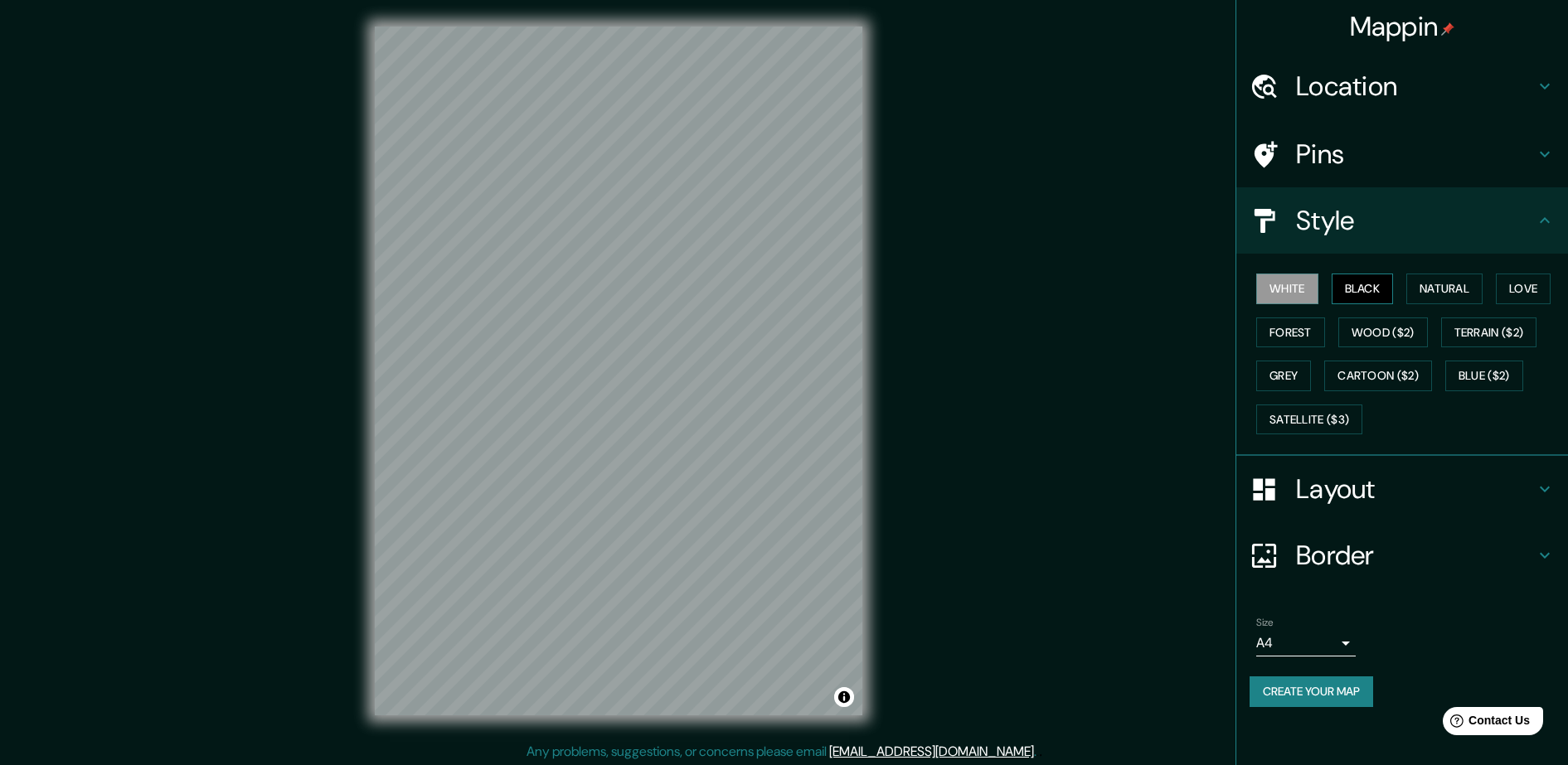
click at [1372, 281] on button "Black" at bounding box center [1363, 288] width 63 height 30
click at [1403, 75] on h4 "Location" at bounding box center [1414, 87] width 238 height 33
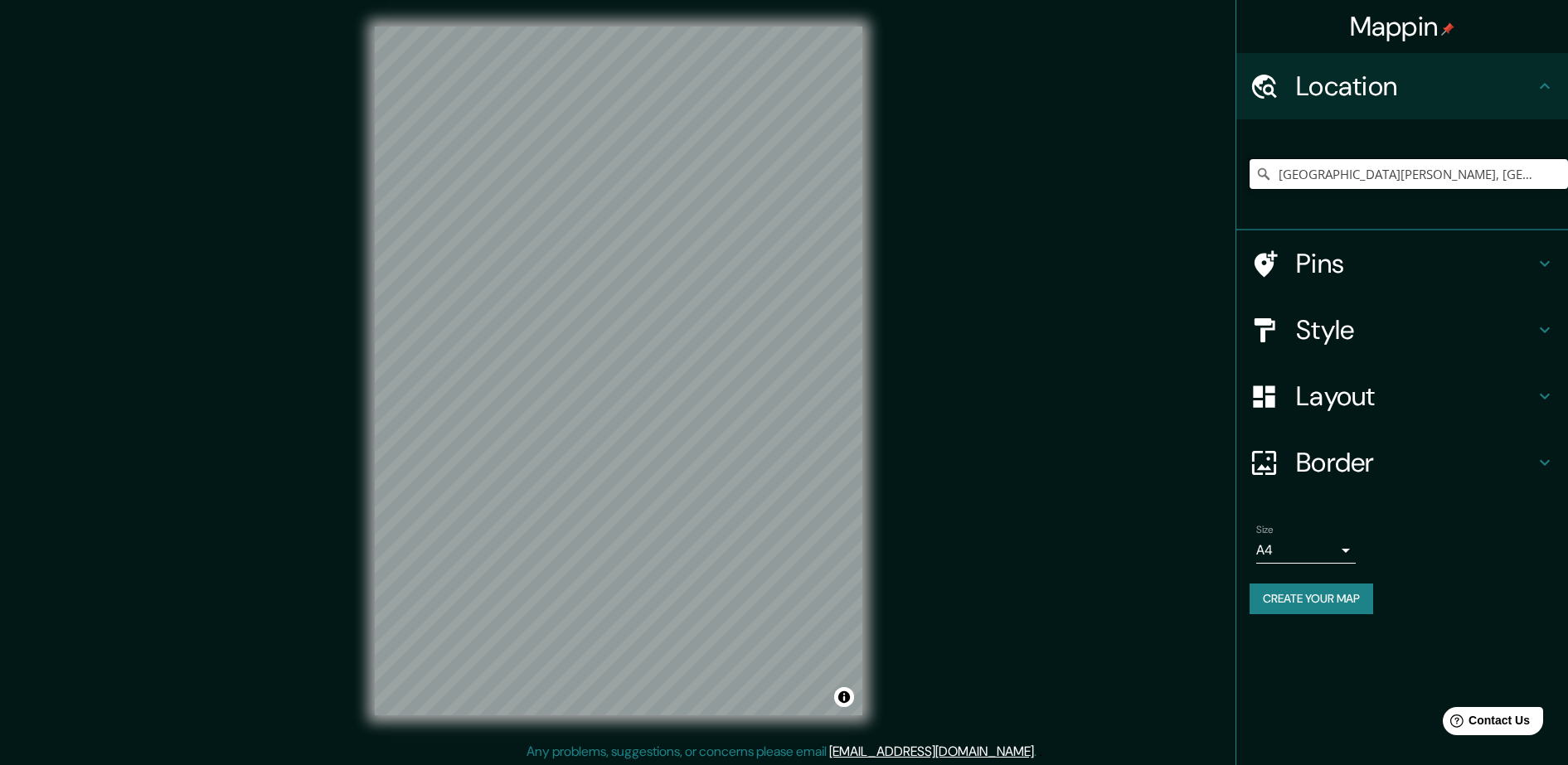
click at [1434, 168] on input "Avenida Buzeta, Cerrillos, Región Metropolitana de Santiago 9200000, Chile" at bounding box center [1409, 174] width 319 height 29
drag, startPoint x: 1551, startPoint y: 170, endPoint x: 1320, endPoint y: 179, distance: 231.2
click at [1320, 179] on input "Avenida Buzeta, Cerrillos, Región Metropolitana de Santiago 9200000, Chile" at bounding box center [1409, 174] width 319 height 29
click at [1557, 166] on input "Avenida Buzeta, Cerrillos, Región Metropolitana de Santiago 9200000, Chile" at bounding box center [1409, 174] width 319 height 29
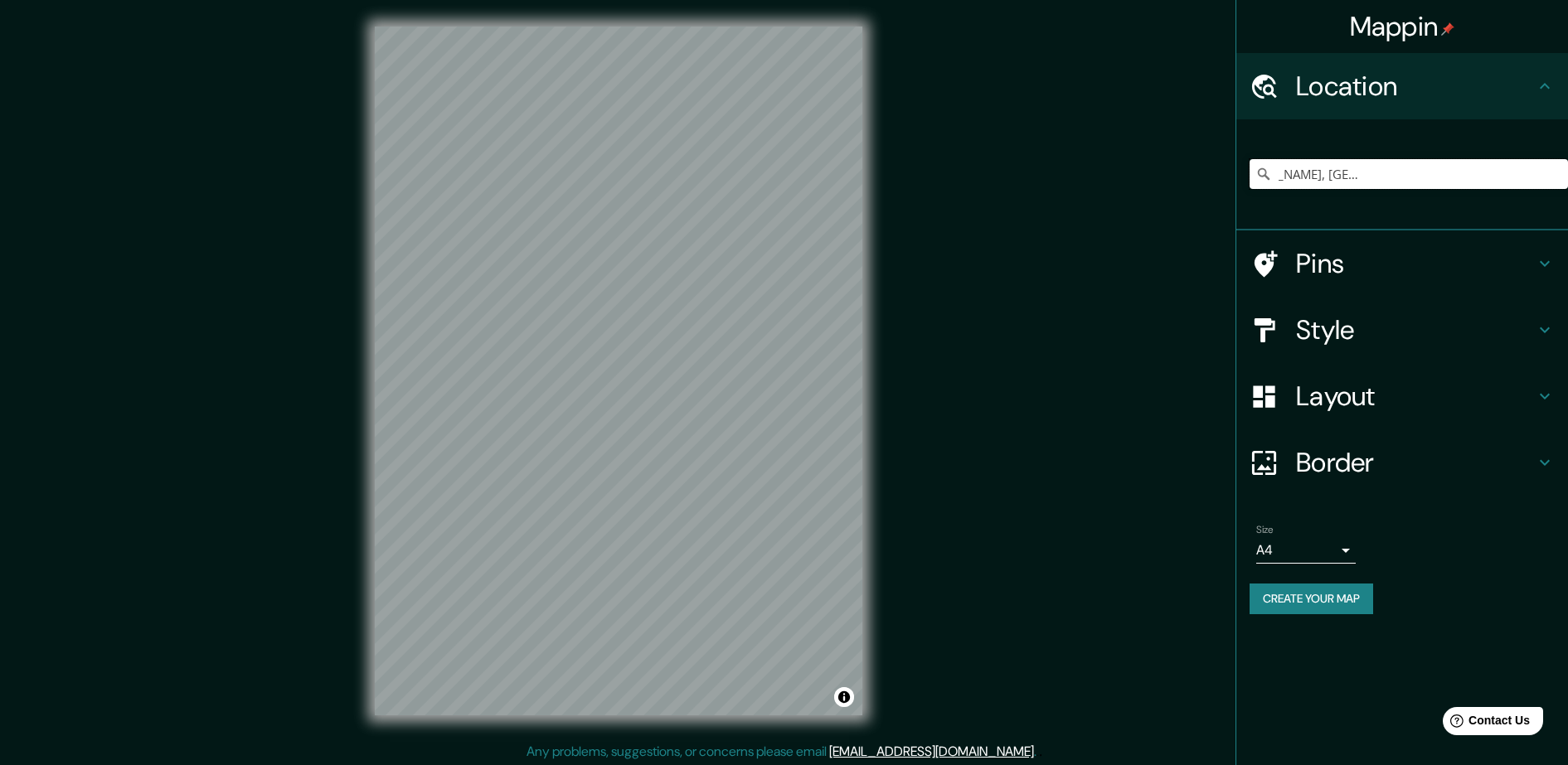
click at [1557, 166] on input "Avenida Buzeta, Cerrillos, Región Metropolitana de Santiago 9200000, Chile" at bounding box center [1409, 174] width 319 height 29
drag, startPoint x: 1499, startPoint y: 173, endPoint x: 1132, endPoint y: 213, distance: 369.2
click at [1132, 213] on div "Mappin Location Buzeta, Sisak-Moslavina, Croacia Pins Style Layout Border Choos…" at bounding box center [784, 384] width 1568 height 769
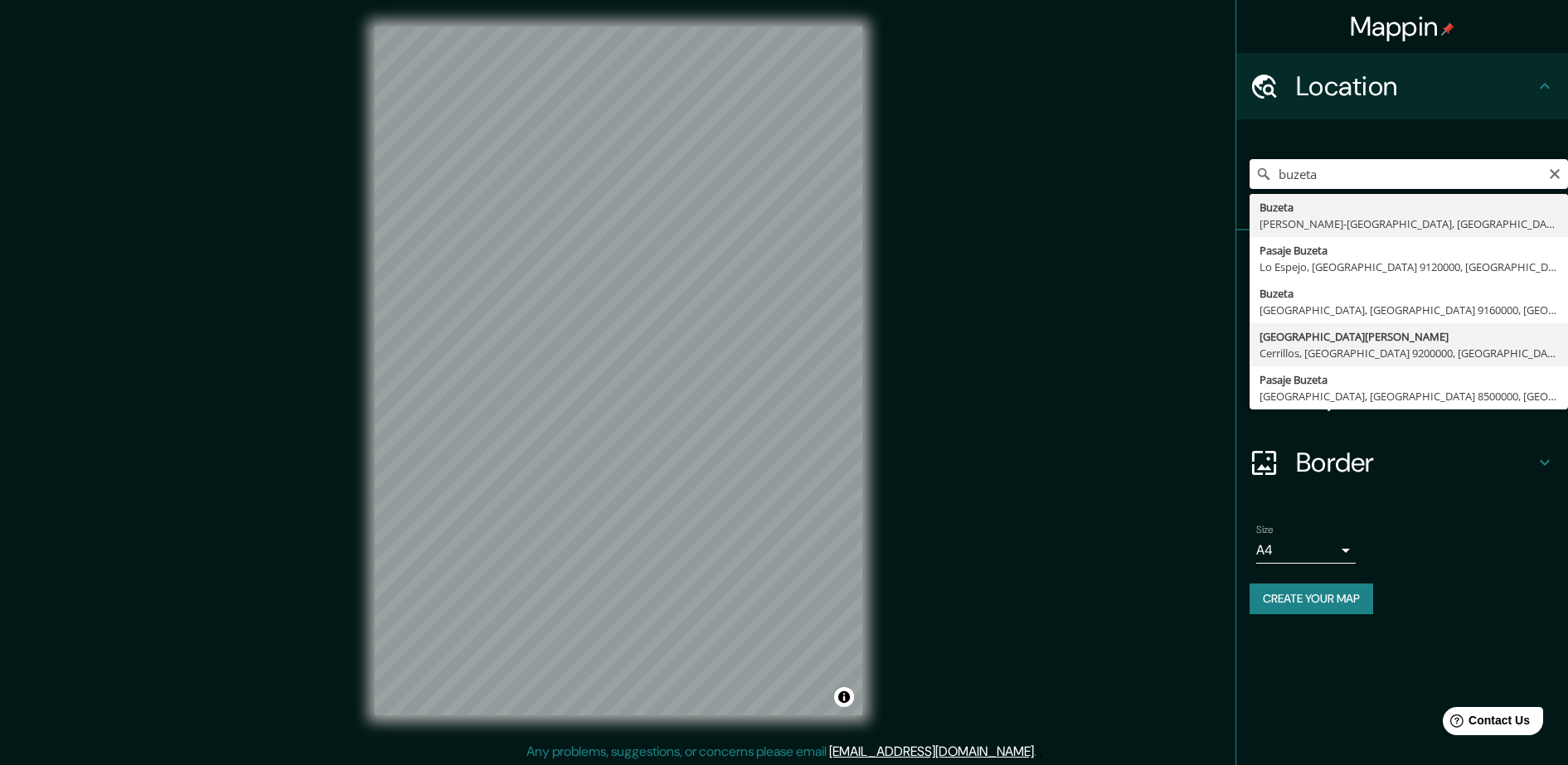
type input "Avenida Buzeta, Cerrillos, Región Metropolitana de Santiago 9200000, Chile"
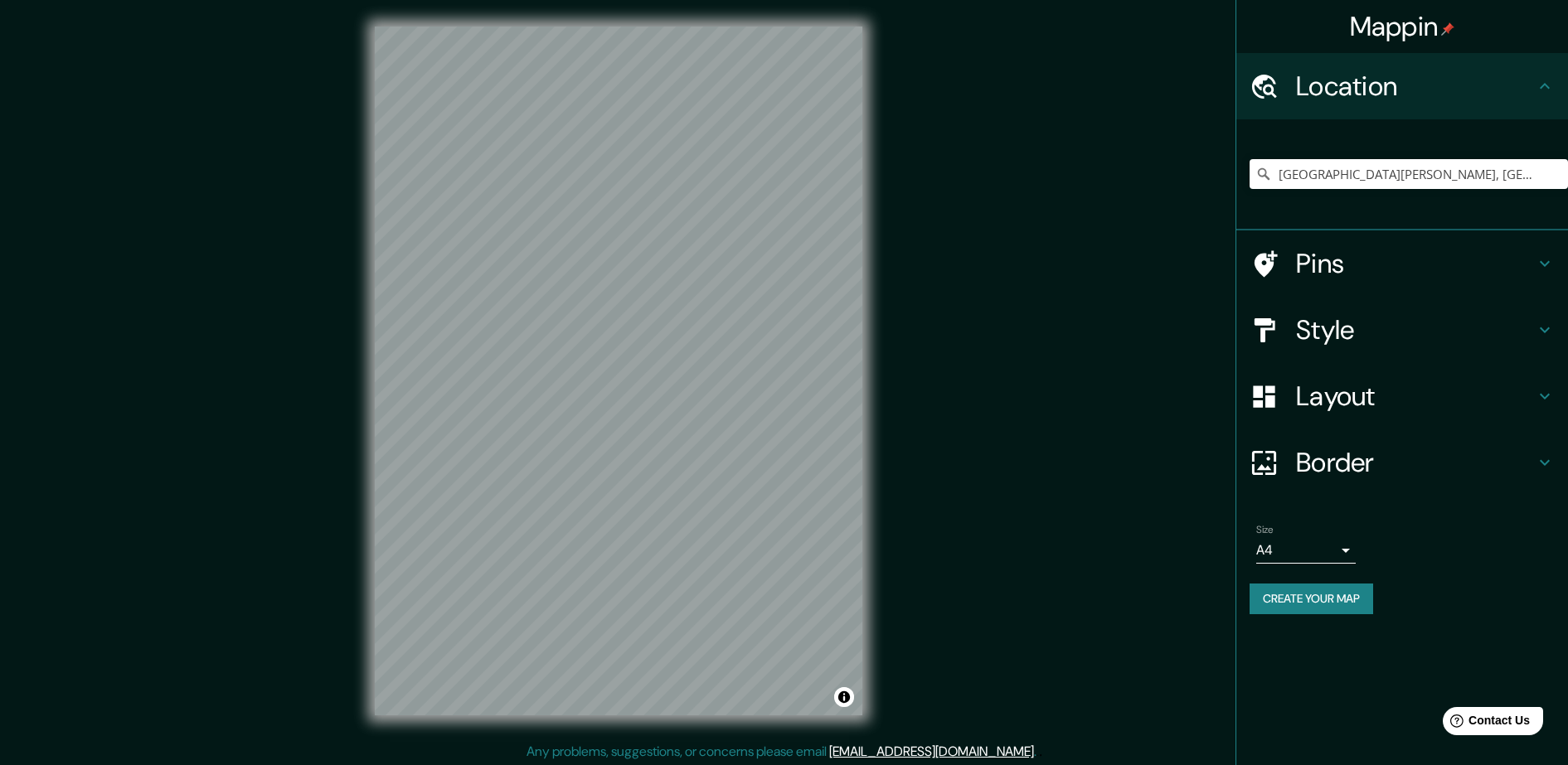
click at [1318, 595] on button "Create your map" at bounding box center [1311, 598] width 123 height 30
